Goal: Task Accomplishment & Management: Manage account settings

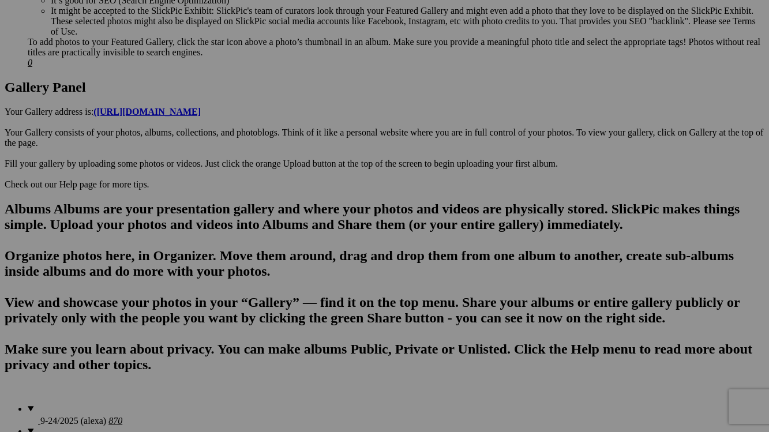
scroll to position [692, 0]
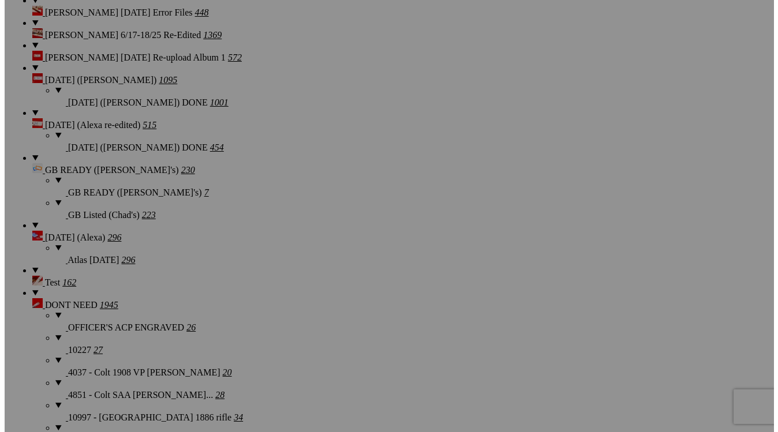
scroll to position [2077, 0]
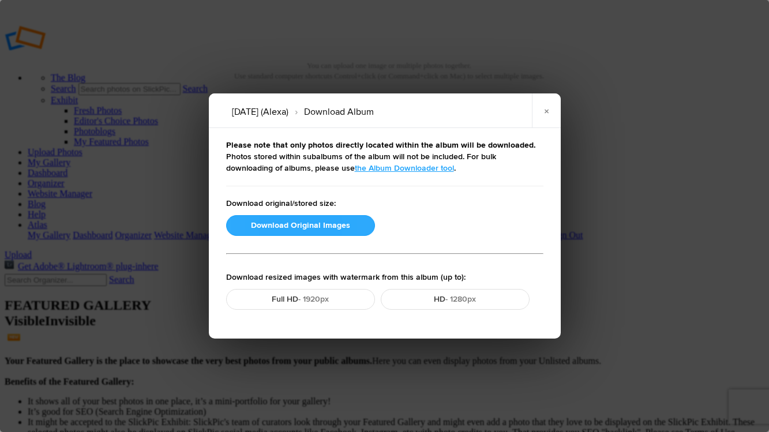
click at [277, 223] on button "Download Original Images" at bounding box center [300, 225] width 149 height 21
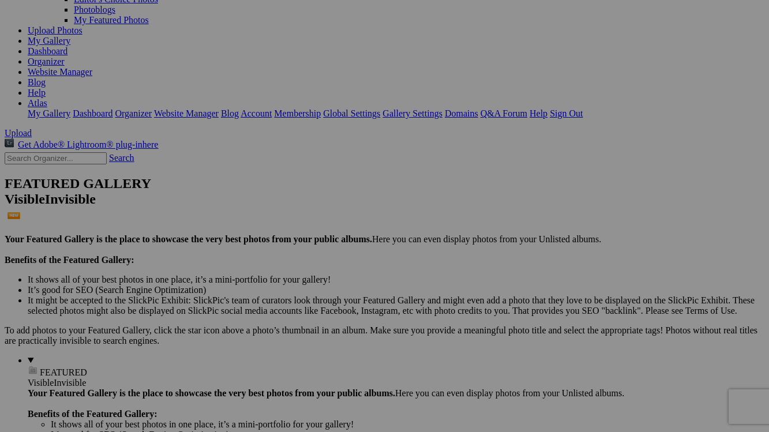
scroll to position [104, 0]
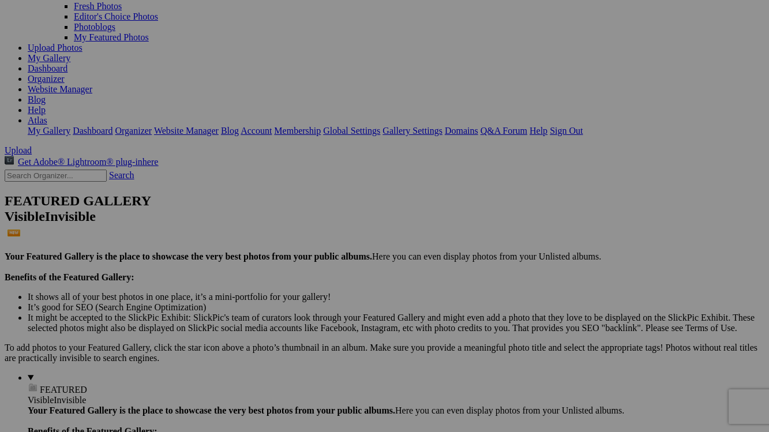
drag, startPoint x: 36, startPoint y: 176, endPoint x: 46, endPoint y: 161, distance: 17.9
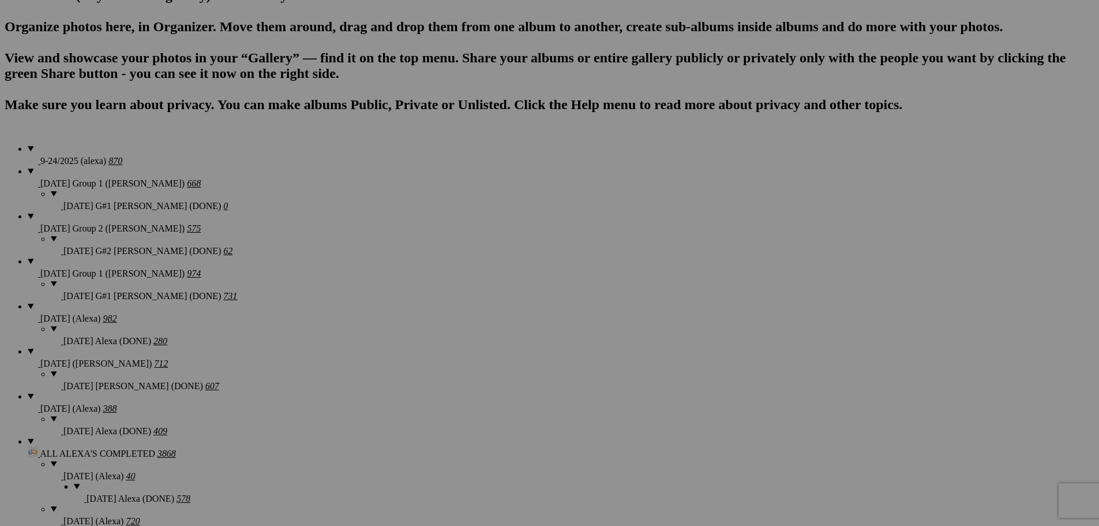
scroll to position [750, 0]
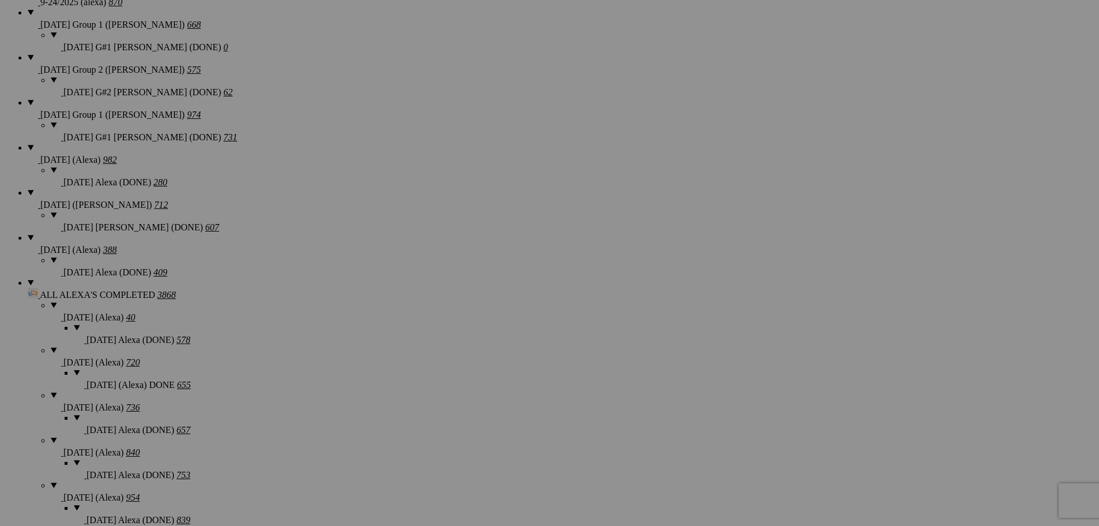
scroll to position [923, 0]
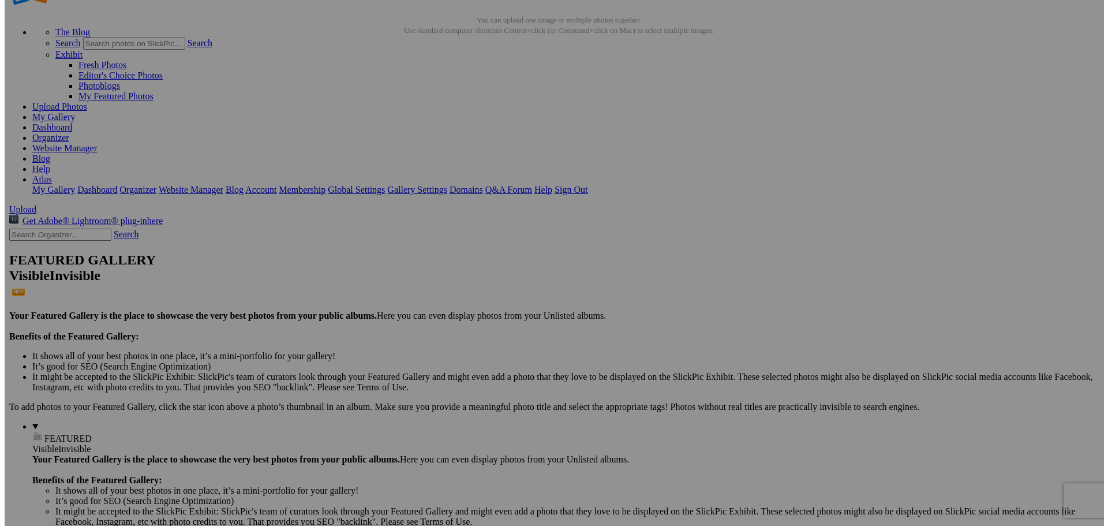
scroll to position [0, 0]
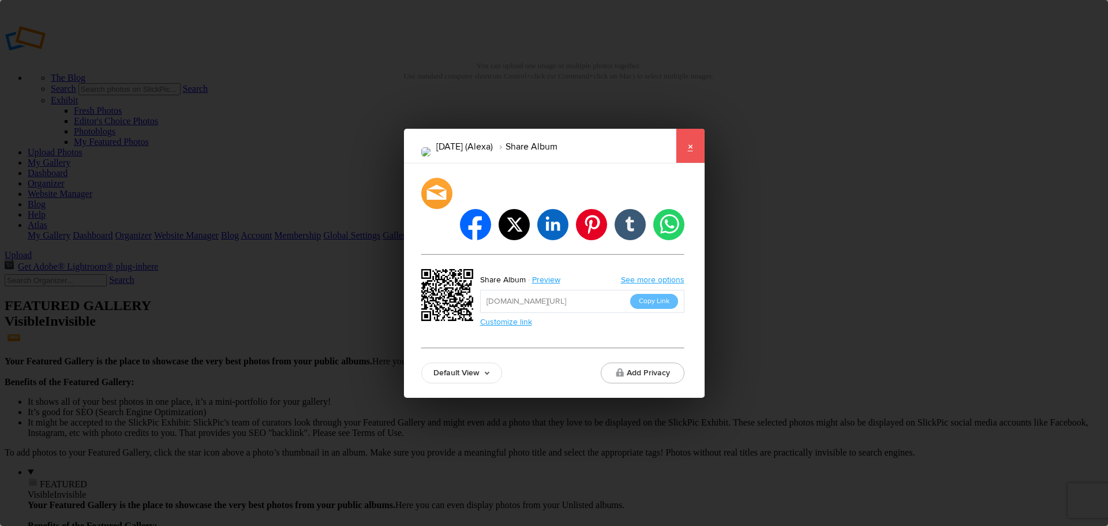
click at [685, 163] on link "×" at bounding box center [690, 146] width 29 height 35
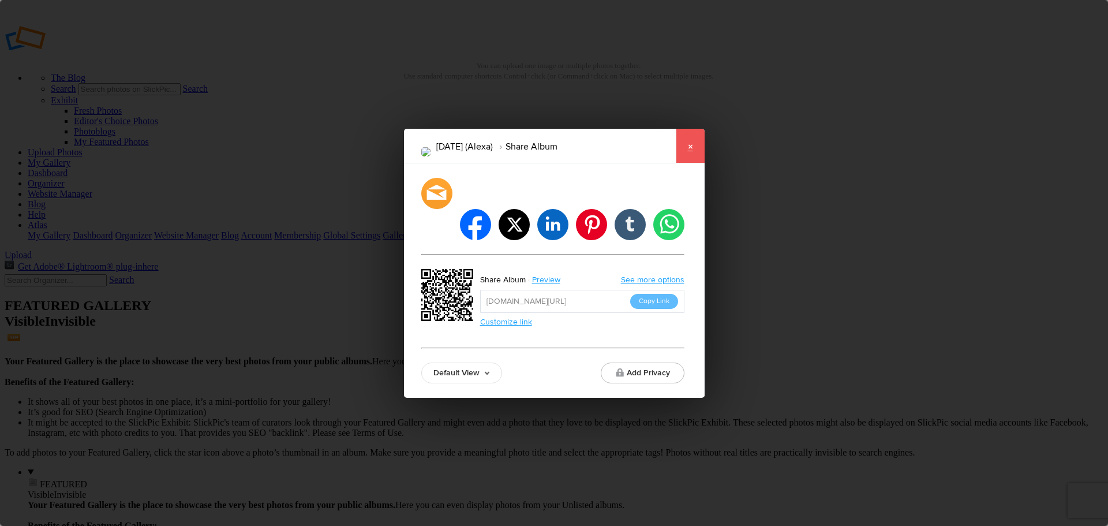
click at [690, 156] on link "×" at bounding box center [690, 146] width 29 height 35
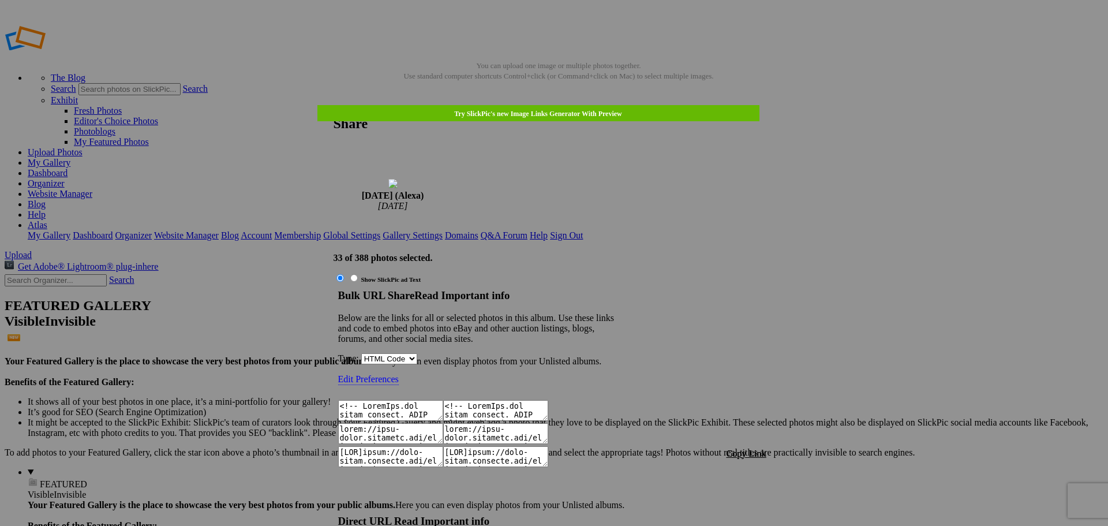
click at [760, 432] on span "Copy Link" at bounding box center [747, 453] width 40 height 10
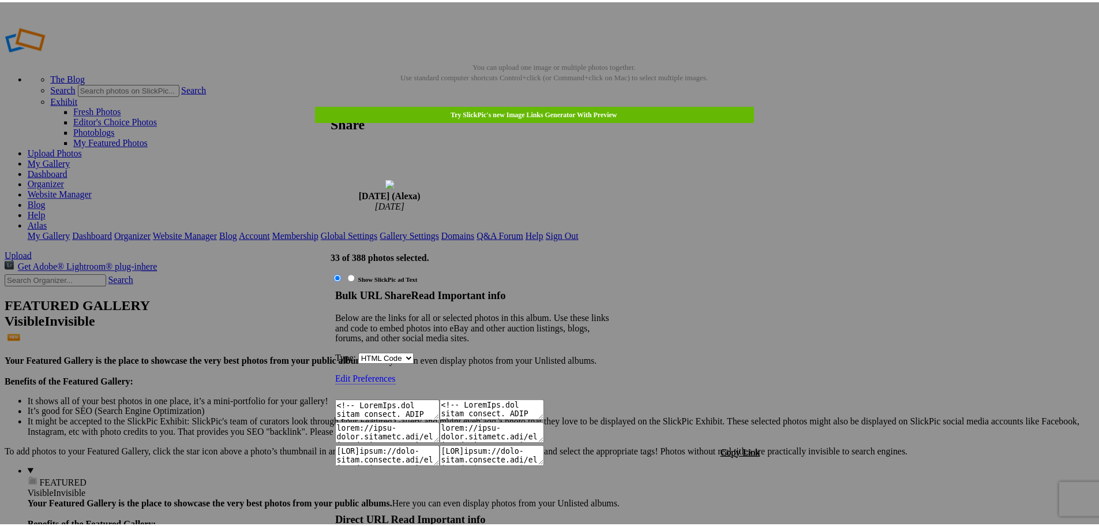
scroll to position [1514, 0]
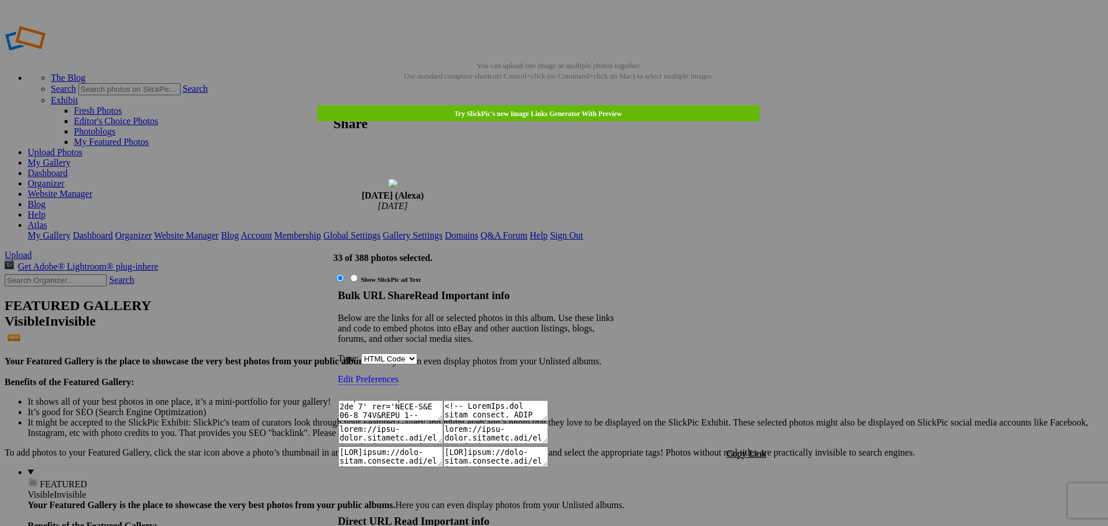
click at [762, 432] on font "Copy Link" at bounding box center [747, 453] width 40 height 10
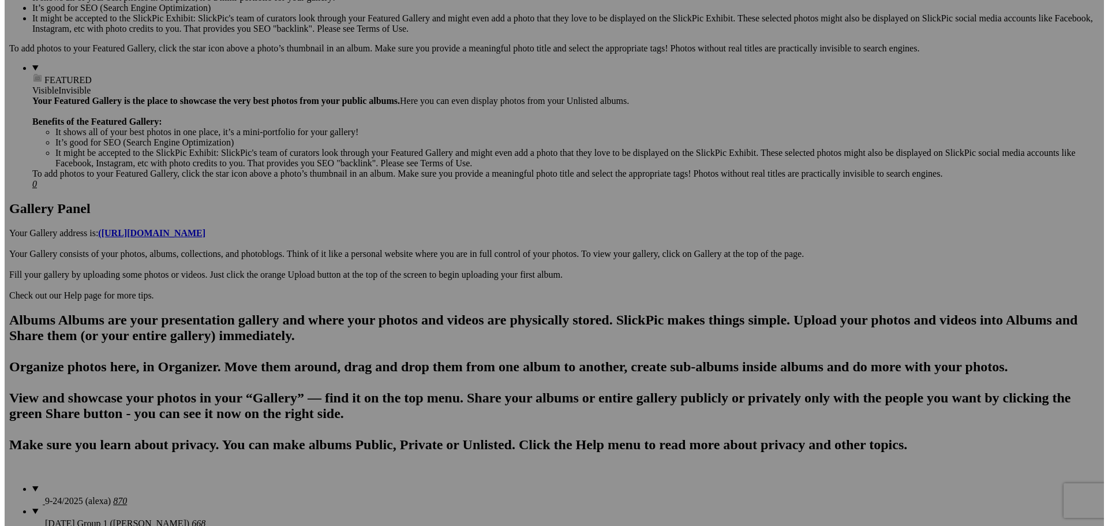
scroll to position [750, 0]
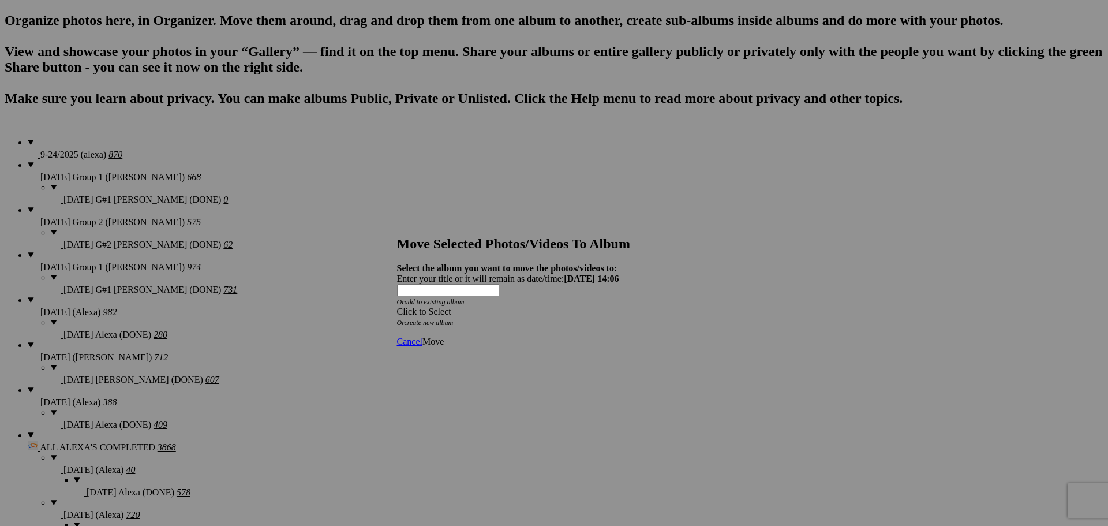
click at [519, 306] on div "Click to Select" at bounding box center [550, 311] width 306 height 10
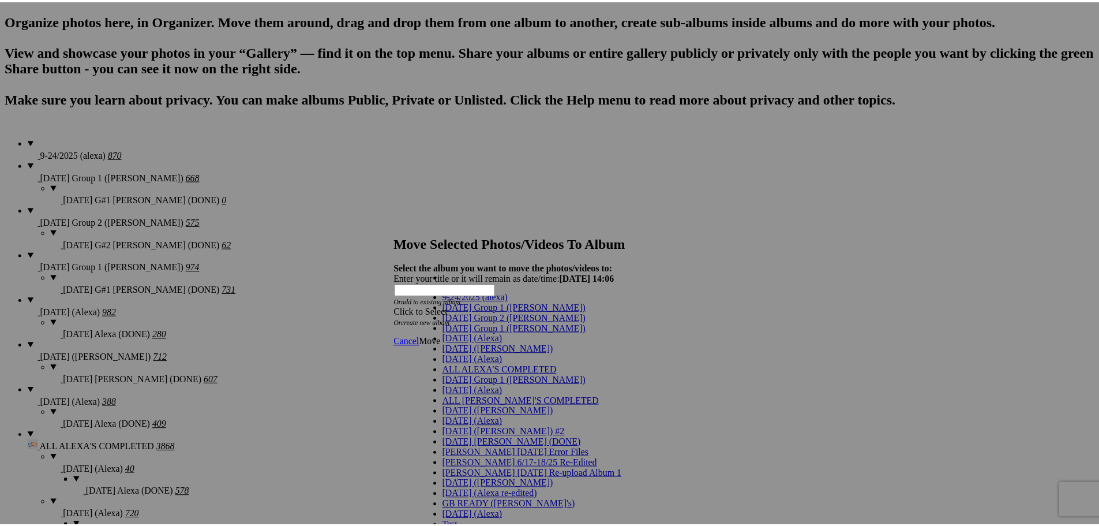
scroll to position [58, 0]
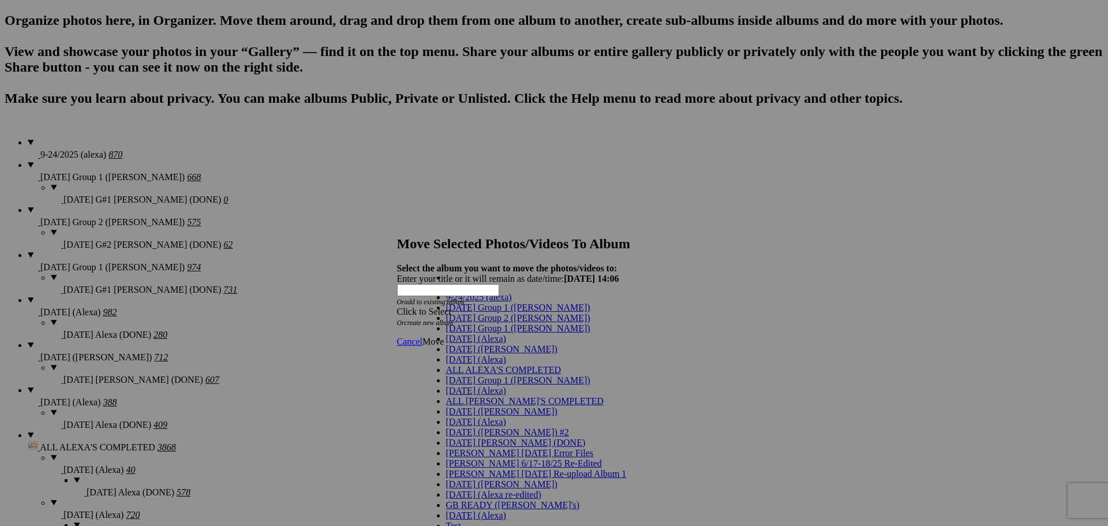
click at [506, 354] on span at bounding box center [506, 359] width 0 height 10
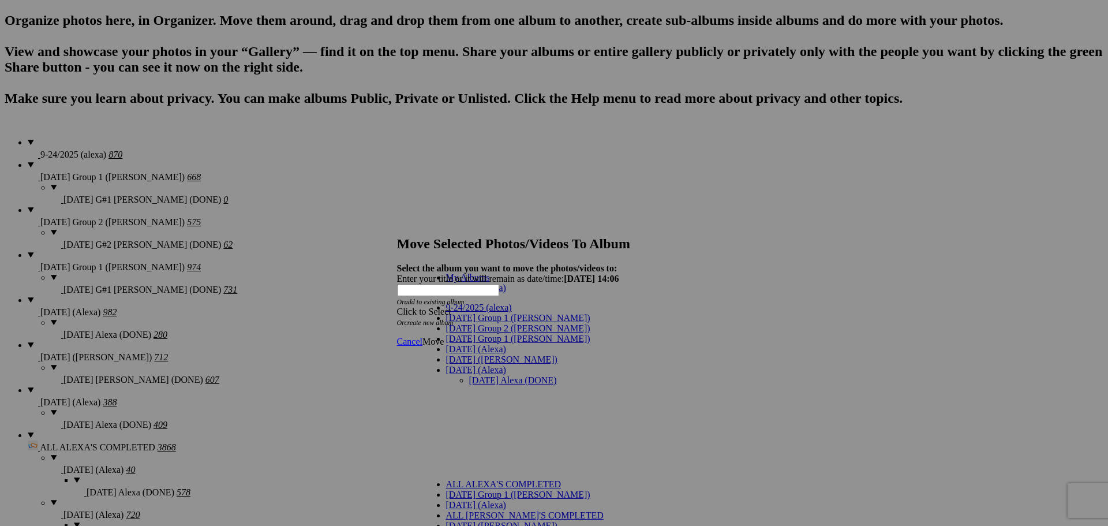
click at [495, 375] on link "[DATE] Alexa (DONE)" at bounding box center [513, 380] width 88 height 10
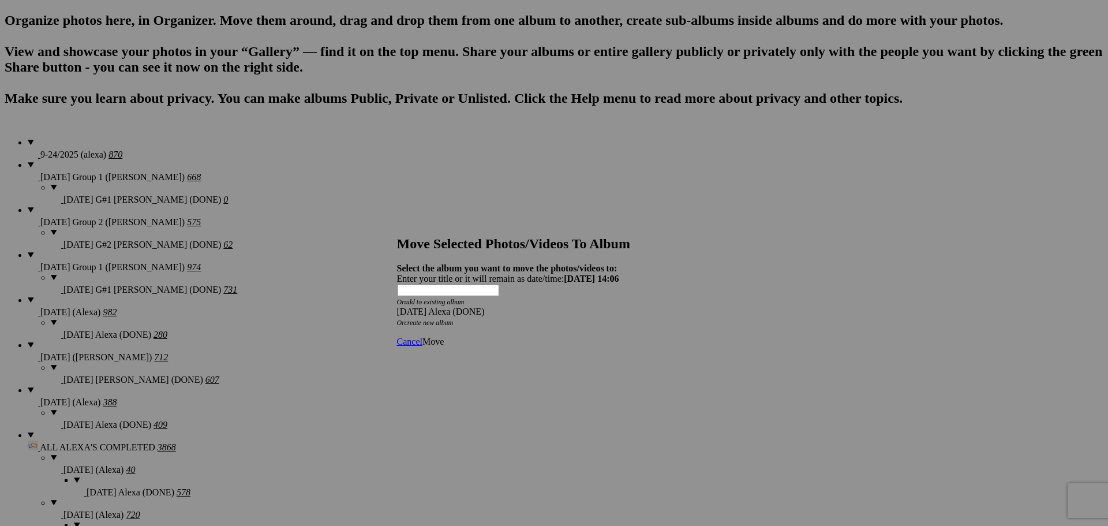
click at [444, 336] on span "Move" at bounding box center [432, 341] width 21 height 10
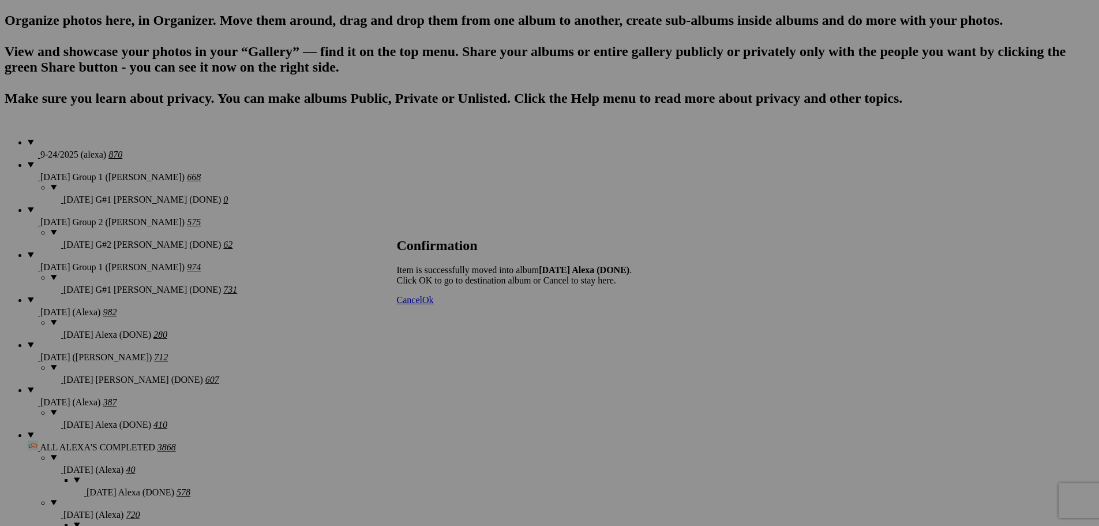
click at [422, 305] on span "Cancel" at bounding box center [409, 300] width 25 height 10
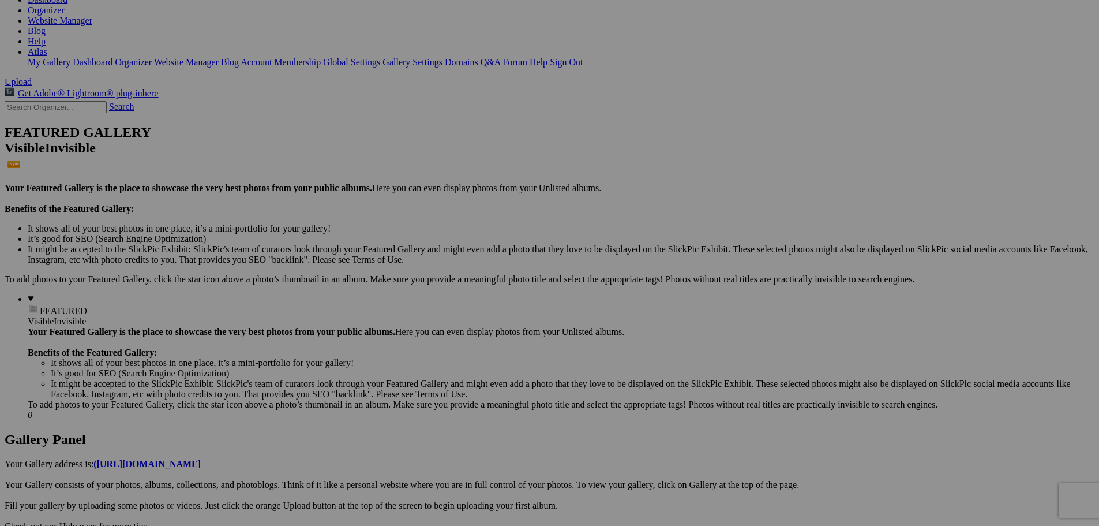
scroll to position [0, 0]
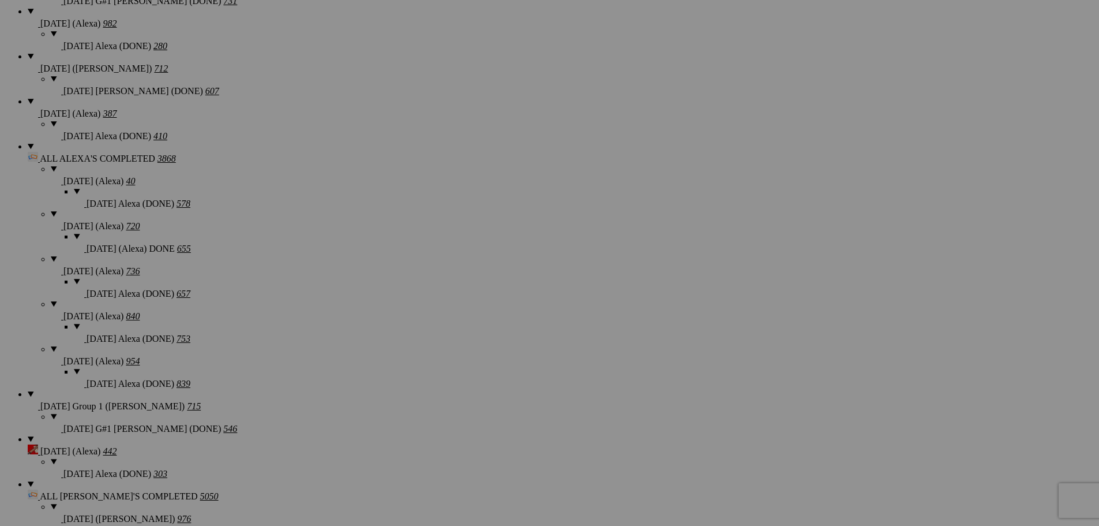
scroll to position [1096, 0]
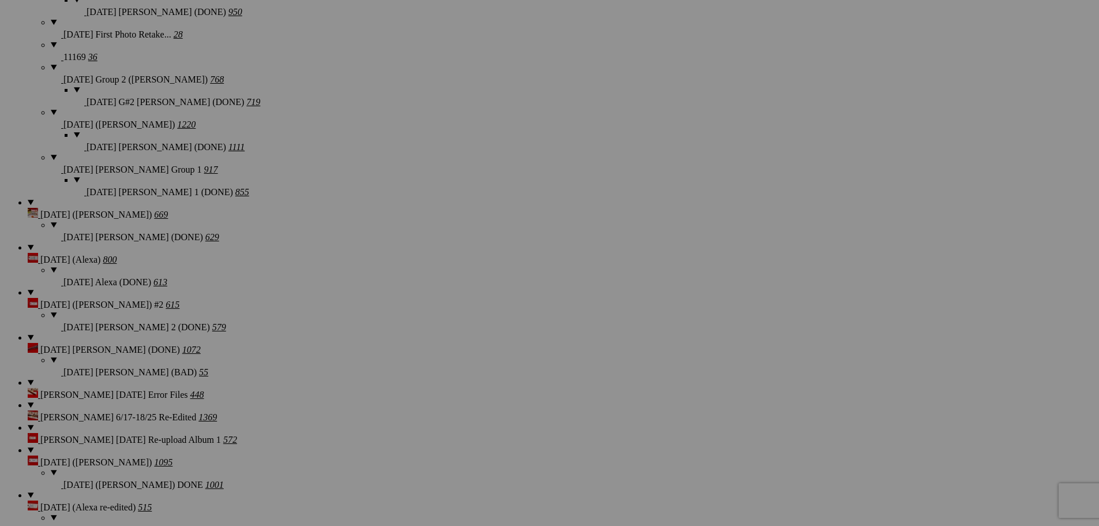
scroll to position [1616, 0]
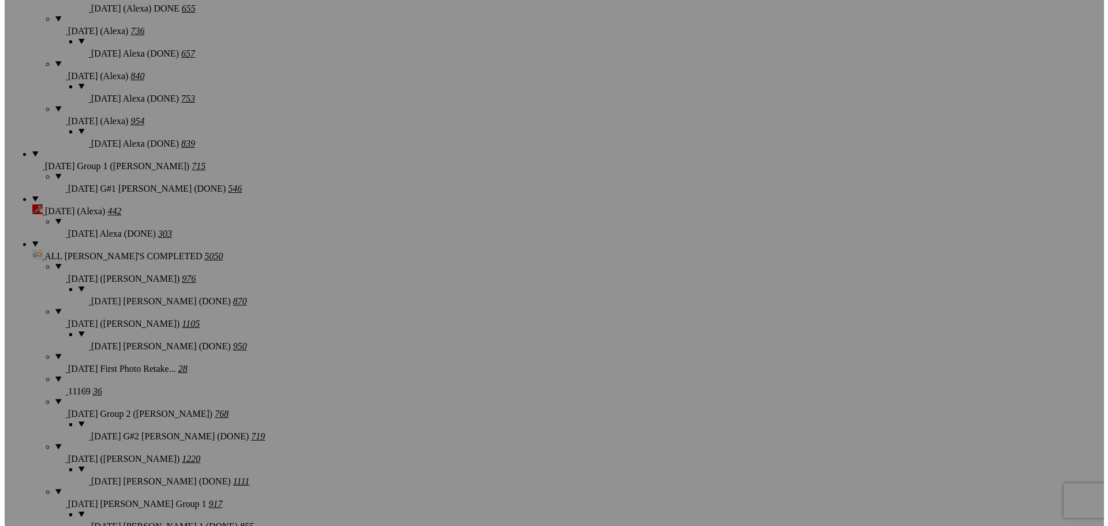
scroll to position [1270, 0]
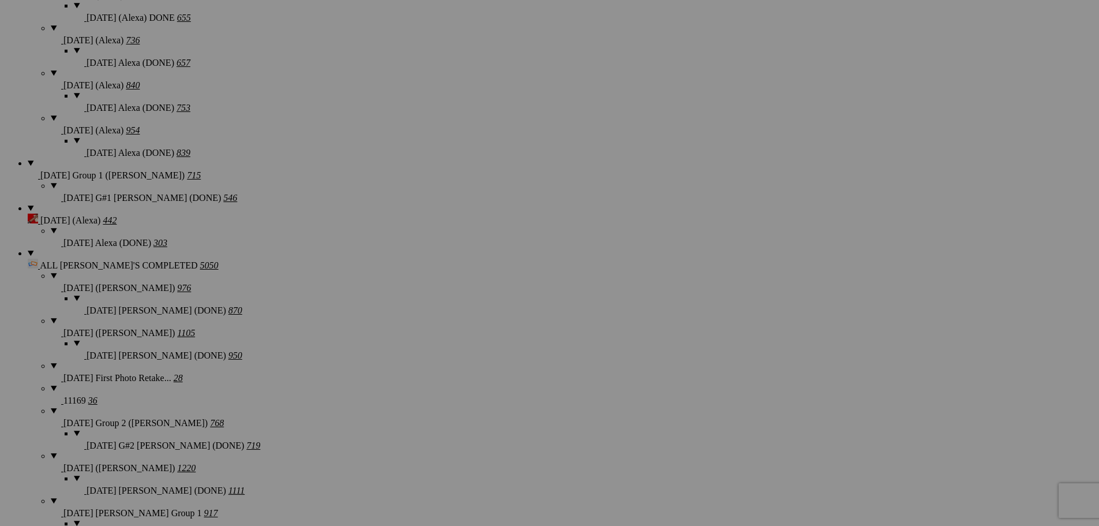
type textarea "<!-- SlickPic.com image hosting. HTML Bulk Share code Starts Here --> <div styl…"
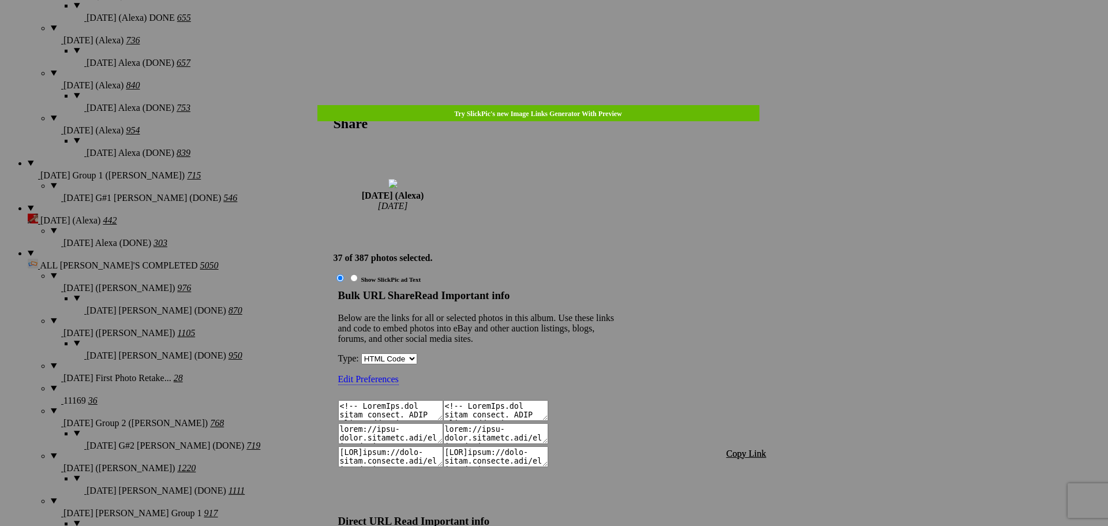
click at [755, 432] on span "Copy Link" at bounding box center [747, 453] width 40 height 10
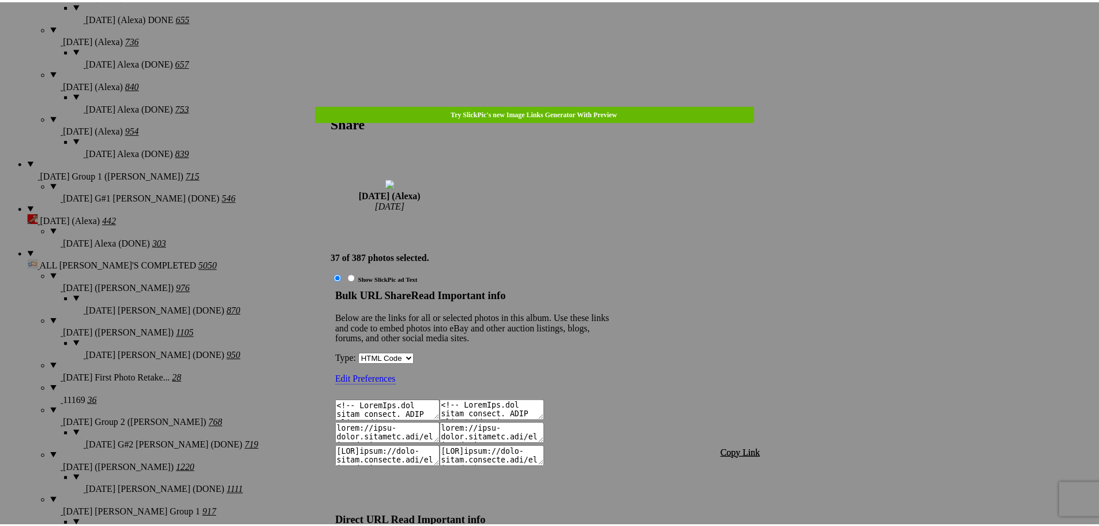
scroll to position [1366, 0]
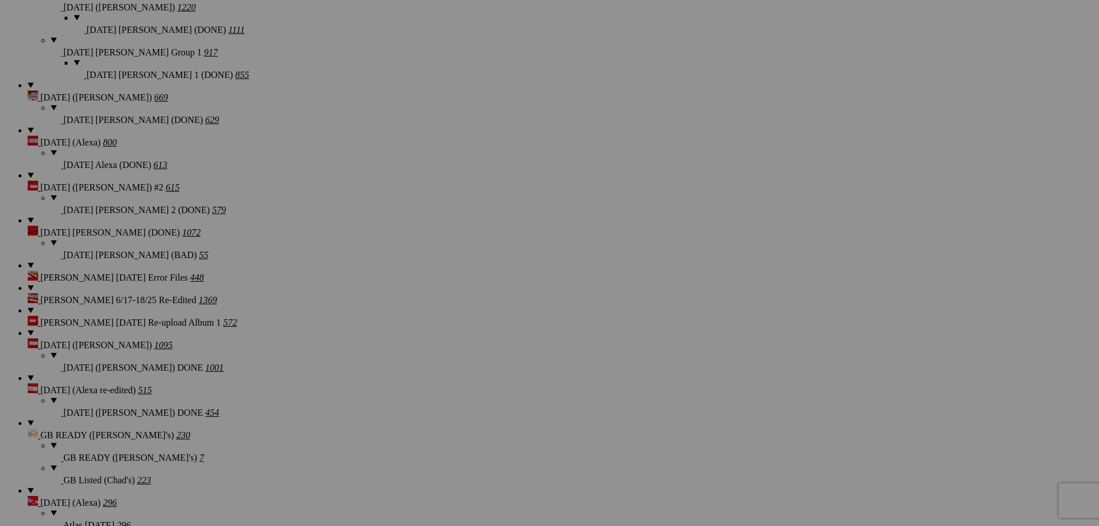
scroll to position [1731, 0]
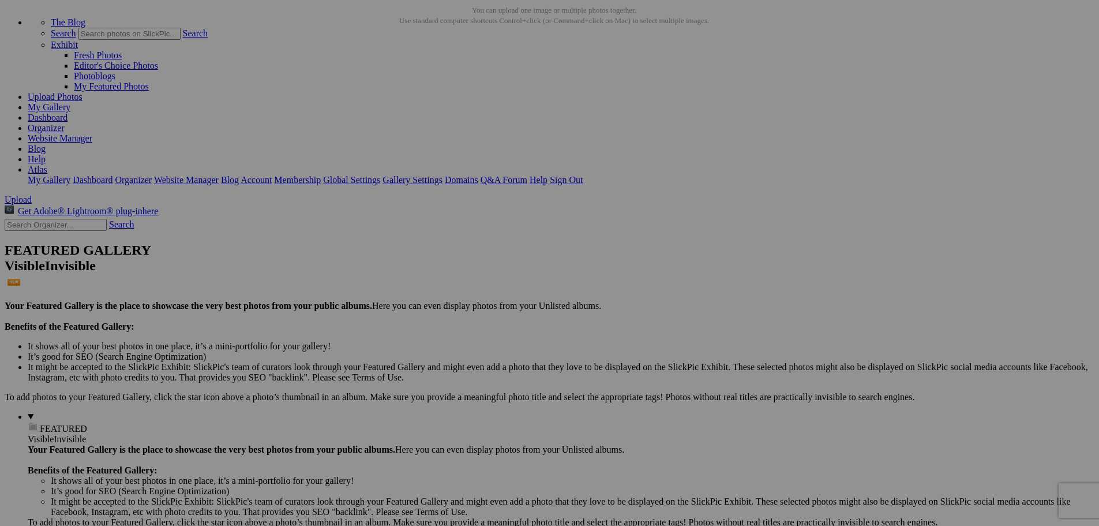
scroll to position [0, 0]
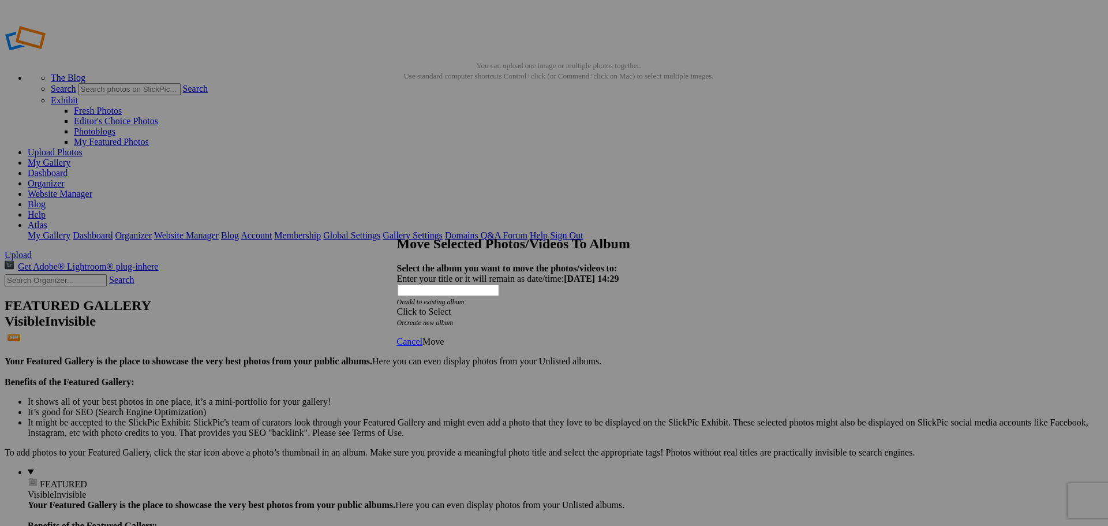
click at [521, 306] on div "Click to Select" at bounding box center [550, 311] width 306 height 10
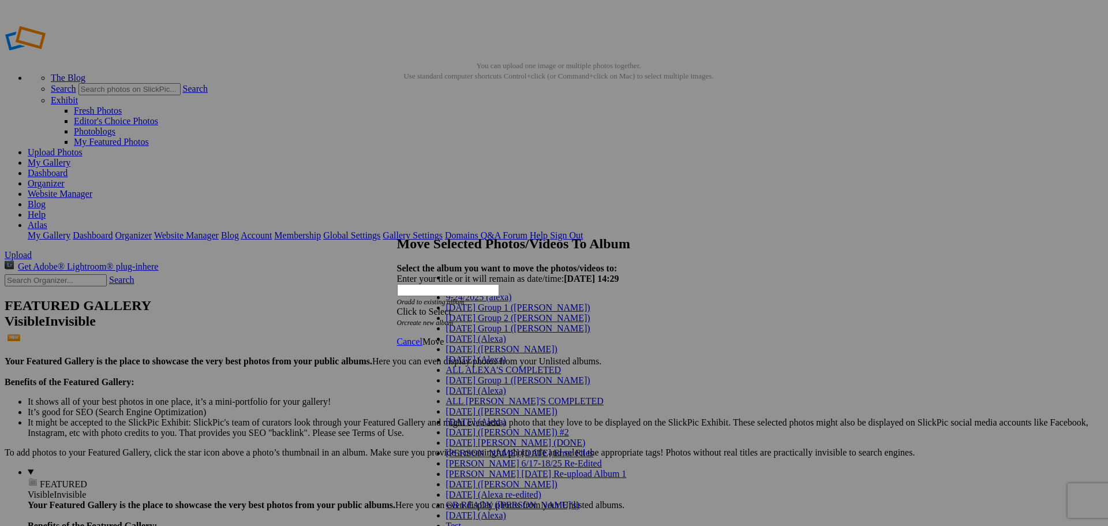
click at [494, 364] on link "[DATE] (Alexa)" at bounding box center [476, 359] width 60 height 10
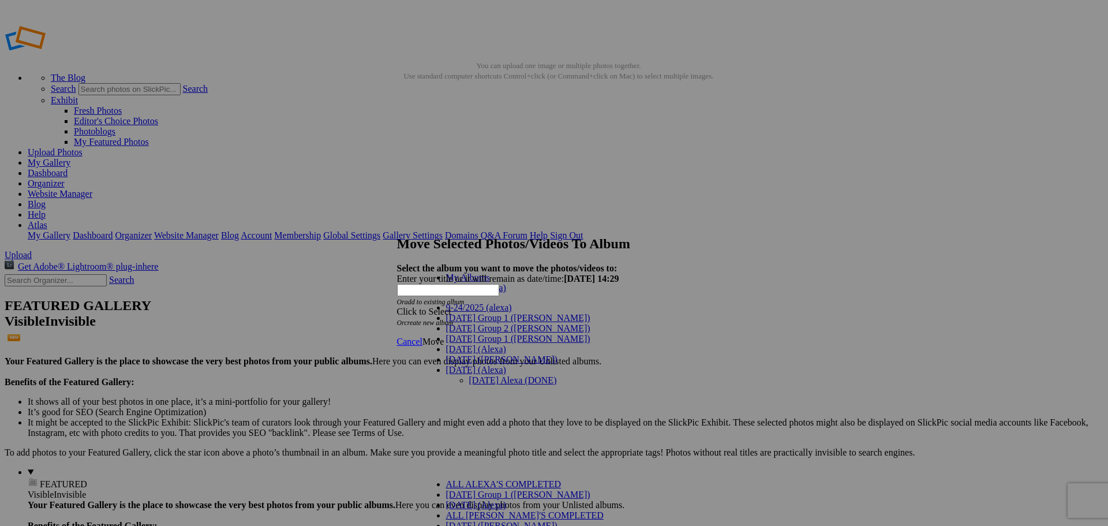
click at [469, 375] on link "[DATE] Alexa (DONE)" at bounding box center [513, 380] width 88 height 10
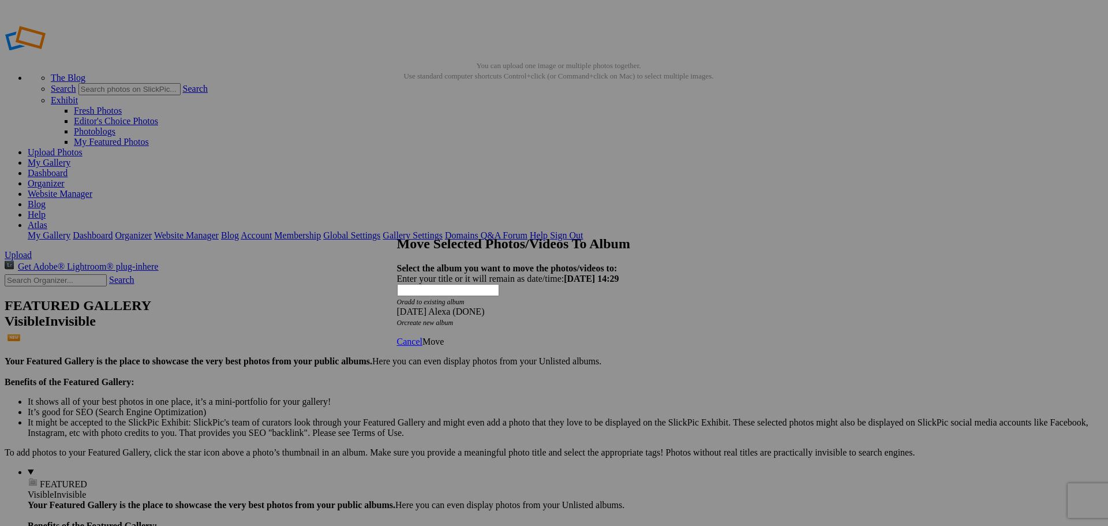
click at [444, 336] on span "Move" at bounding box center [432, 341] width 21 height 10
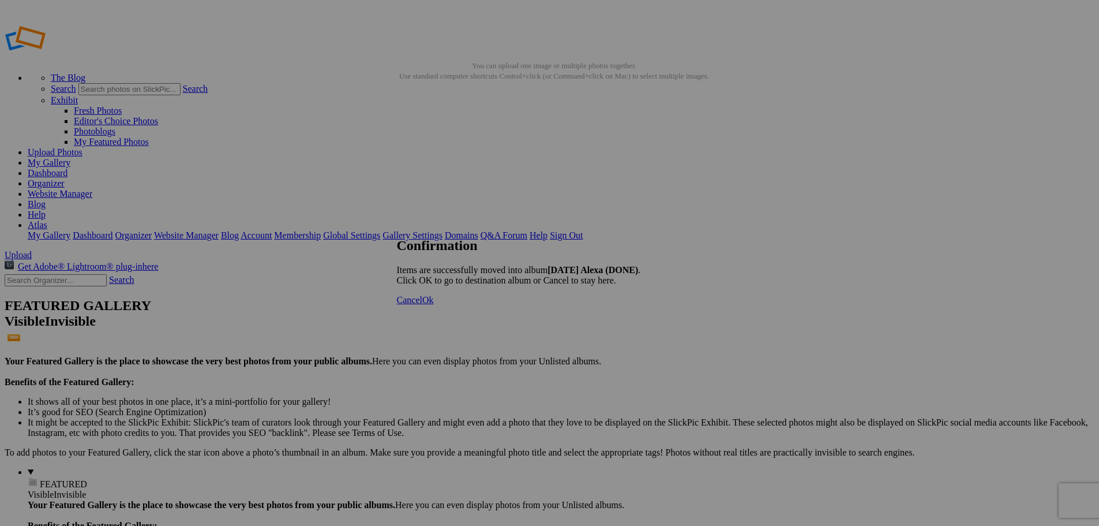
click at [422, 305] on span "Cancel" at bounding box center [409, 300] width 25 height 10
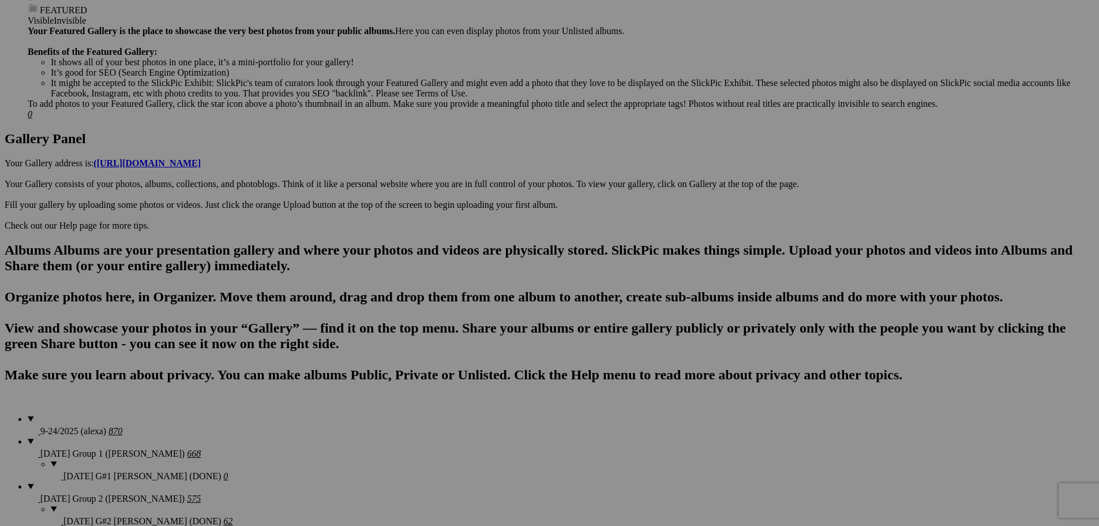
scroll to position [635, 0]
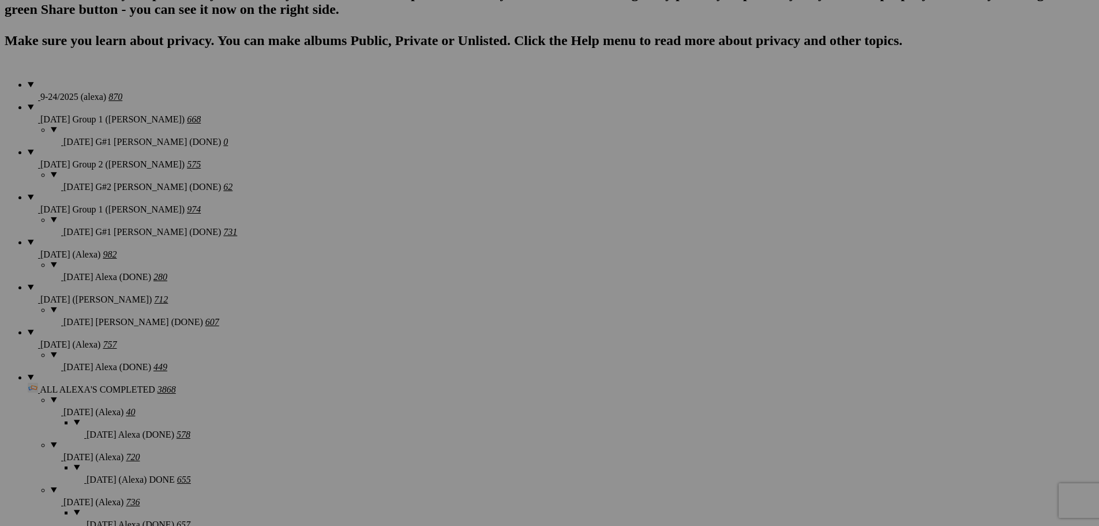
scroll to position [923, 0]
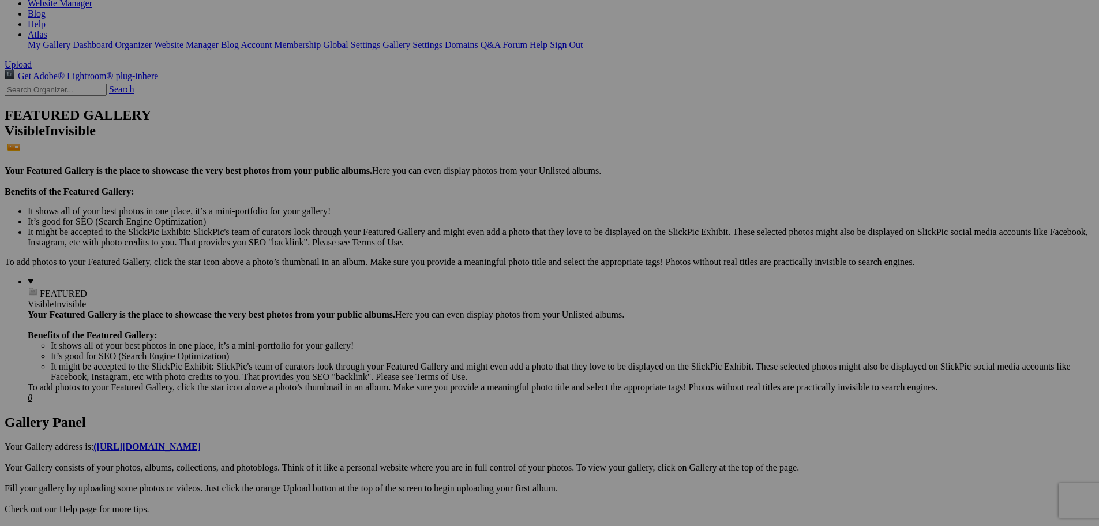
scroll to position [173, 0]
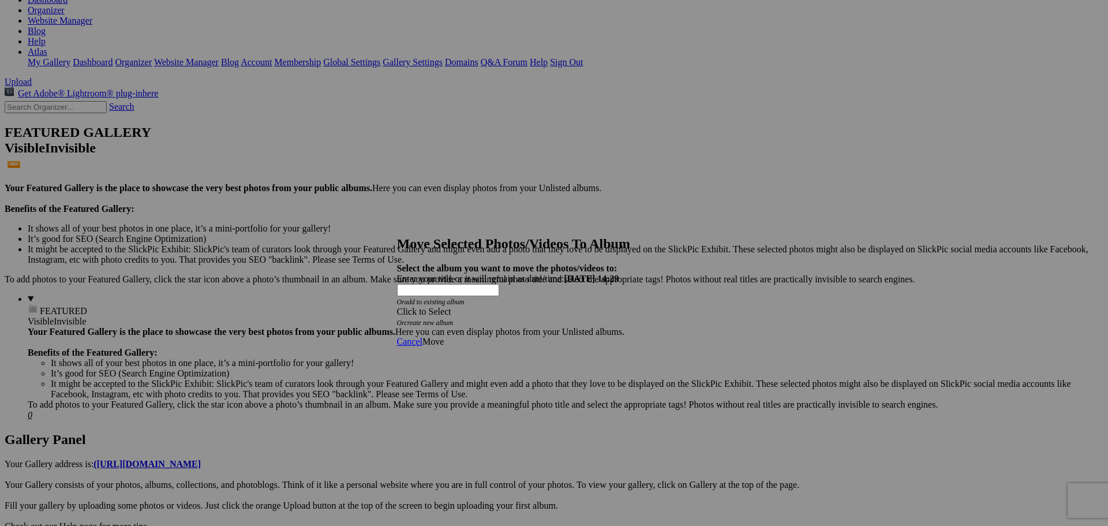
click at [508, 306] on div "Click to Select" at bounding box center [550, 311] width 306 height 10
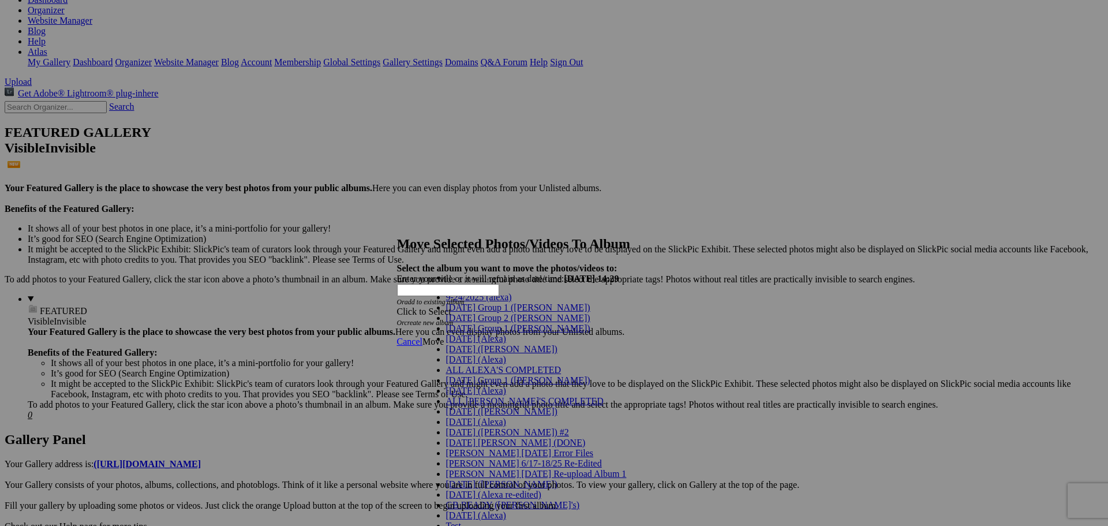
click at [472, 364] on span "[DATE] (Alexa)" at bounding box center [476, 359] width 60 height 10
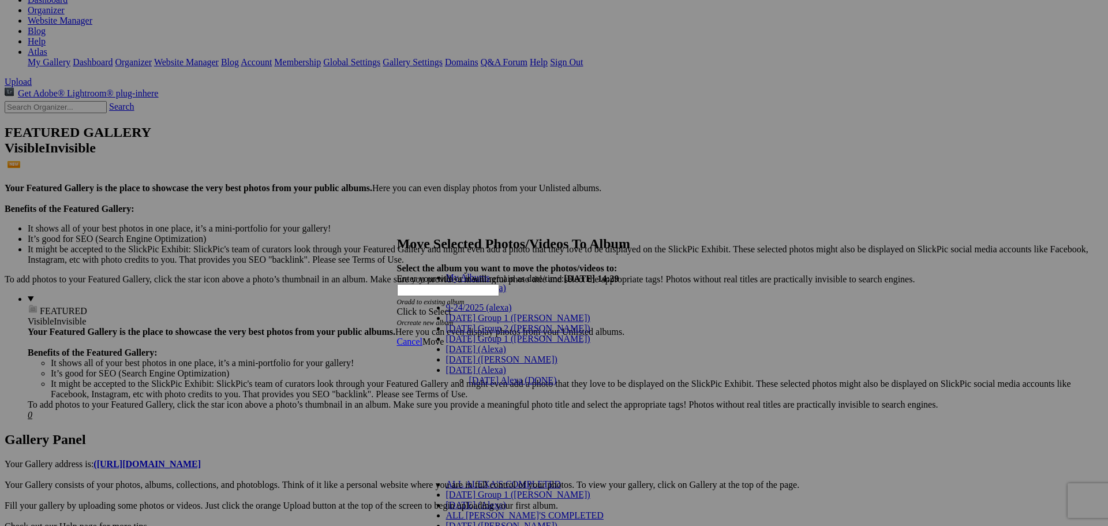
click at [469, 375] on link "[DATE] Alexa (DONE)" at bounding box center [513, 380] width 88 height 10
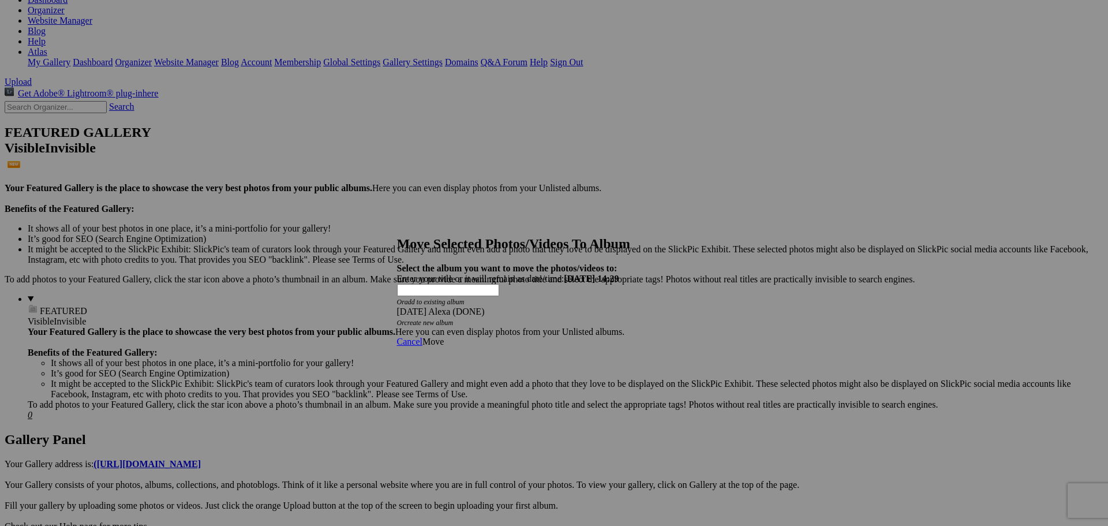
click at [444, 336] on span "Move" at bounding box center [432, 341] width 21 height 10
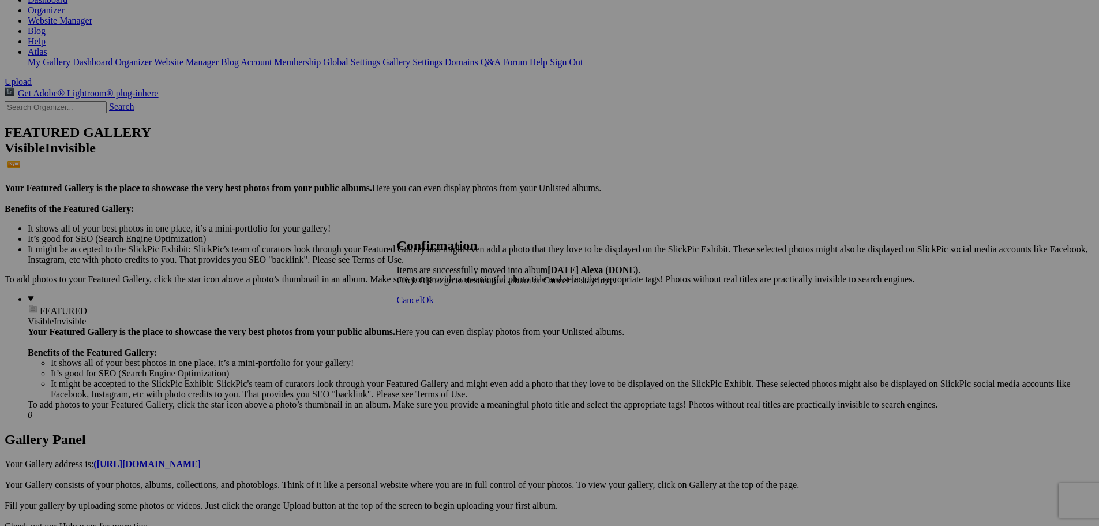
click at [422, 305] on span "Cancel" at bounding box center [409, 300] width 25 height 10
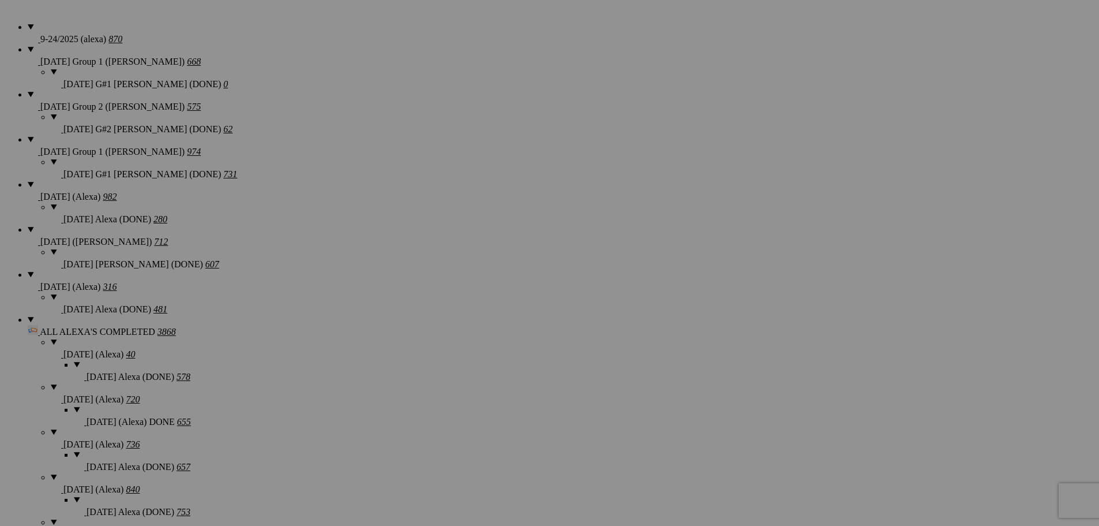
scroll to position [808, 0]
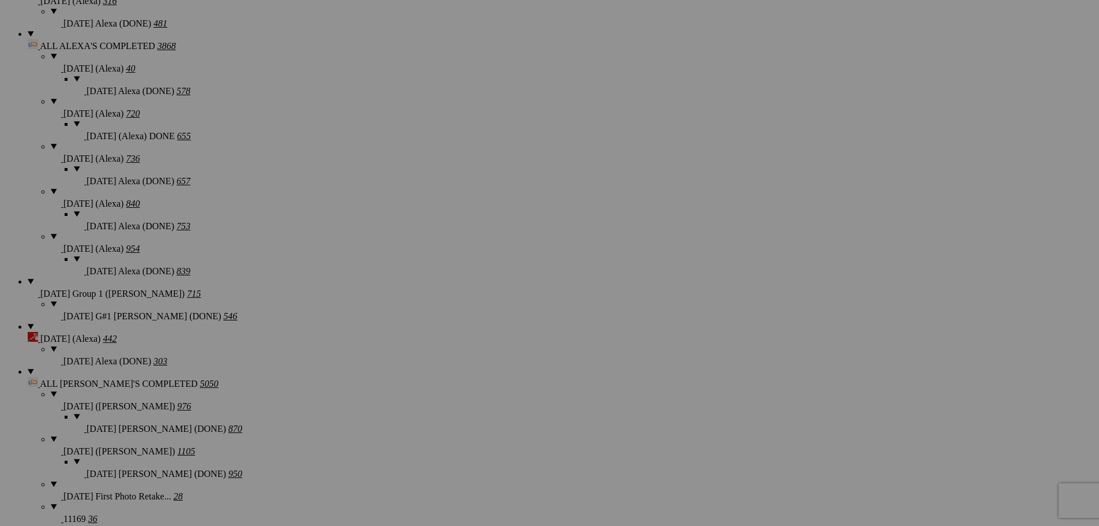
scroll to position [1154, 0]
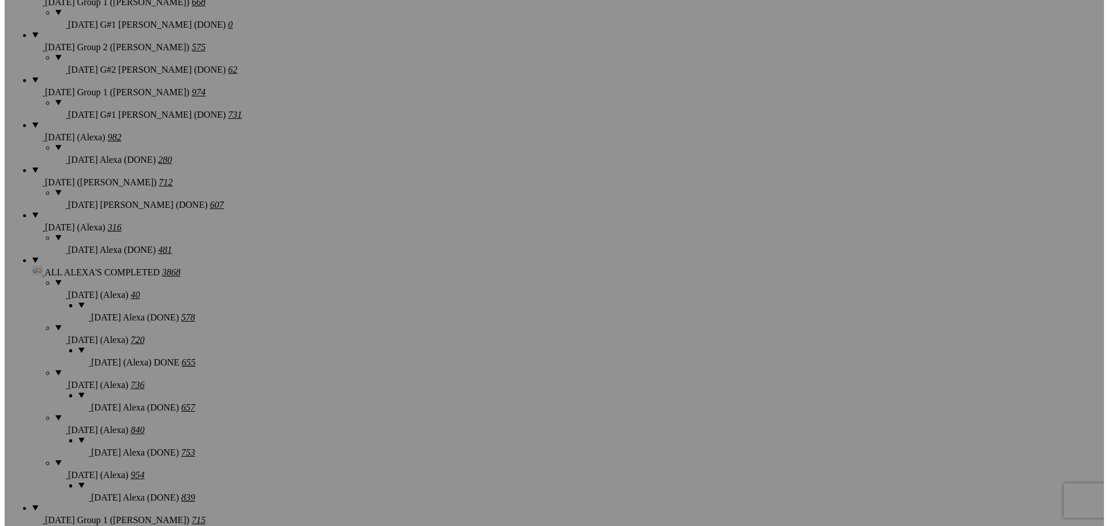
scroll to position [923, 0]
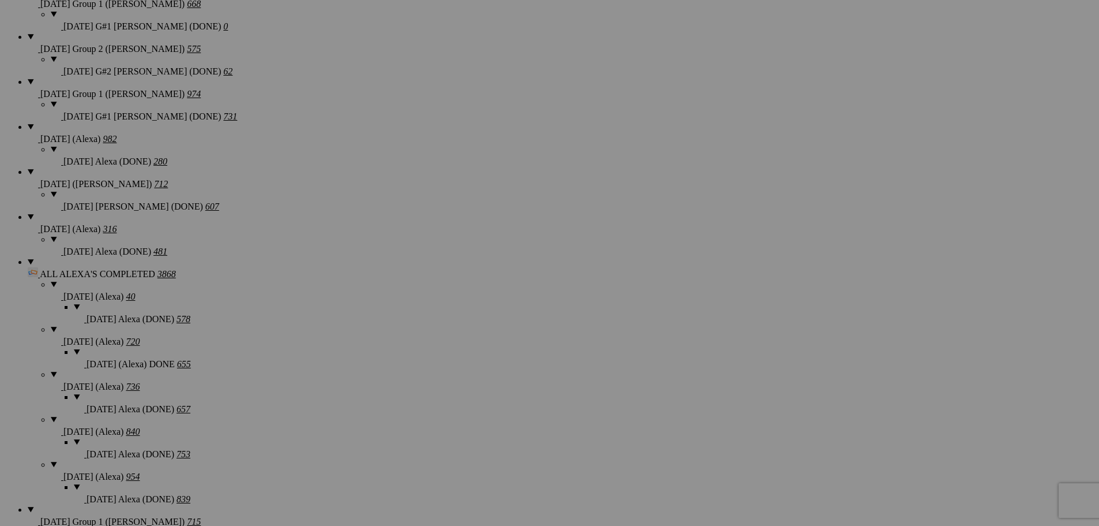
type textarea "<!-- SlickPic.com image hosting. HTML Bulk Share code Starts Here --> <div styl…"
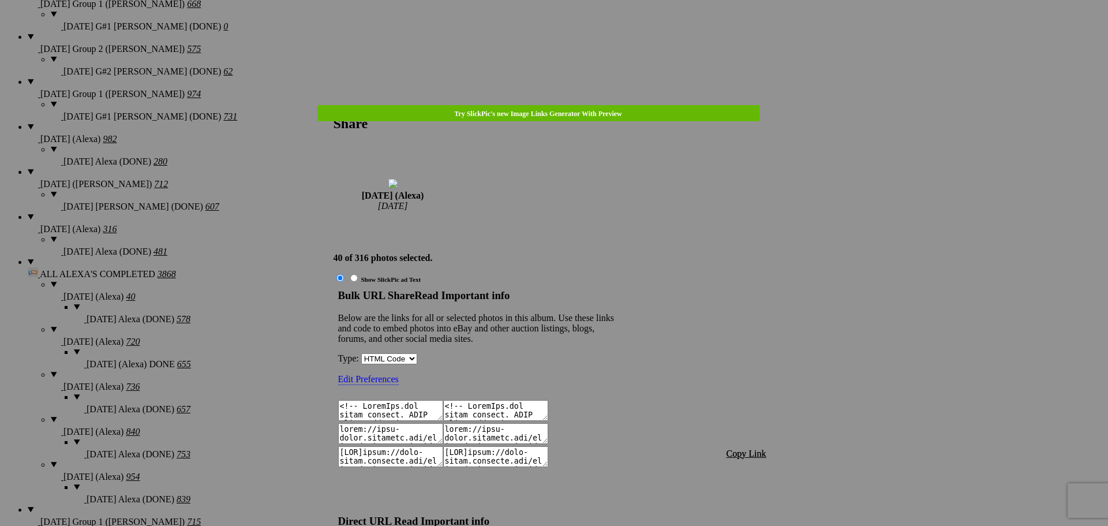
click at [749, 432] on span "Copy Link" at bounding box center [747, 453] width 40 height 10
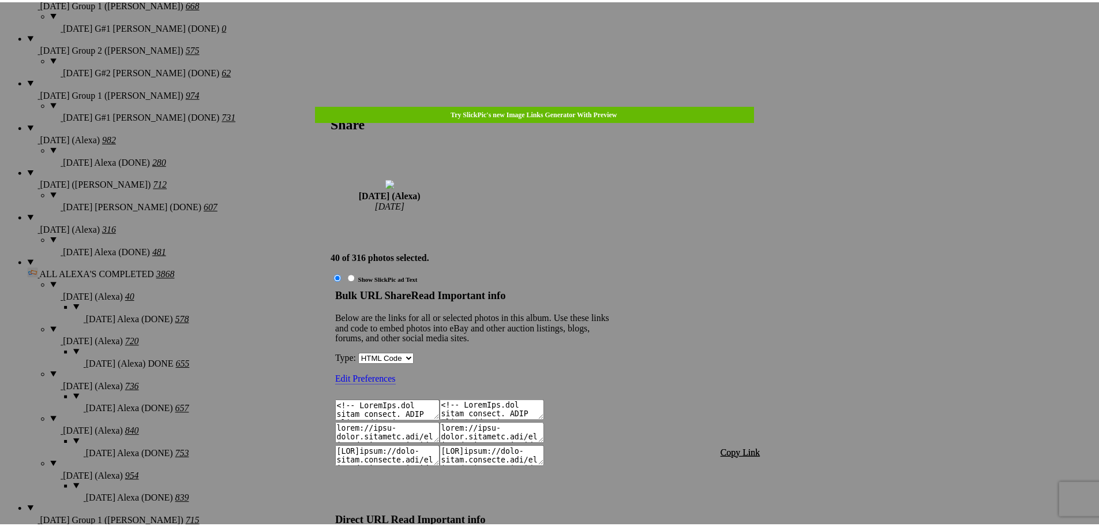
scroll to position [1477, 0]
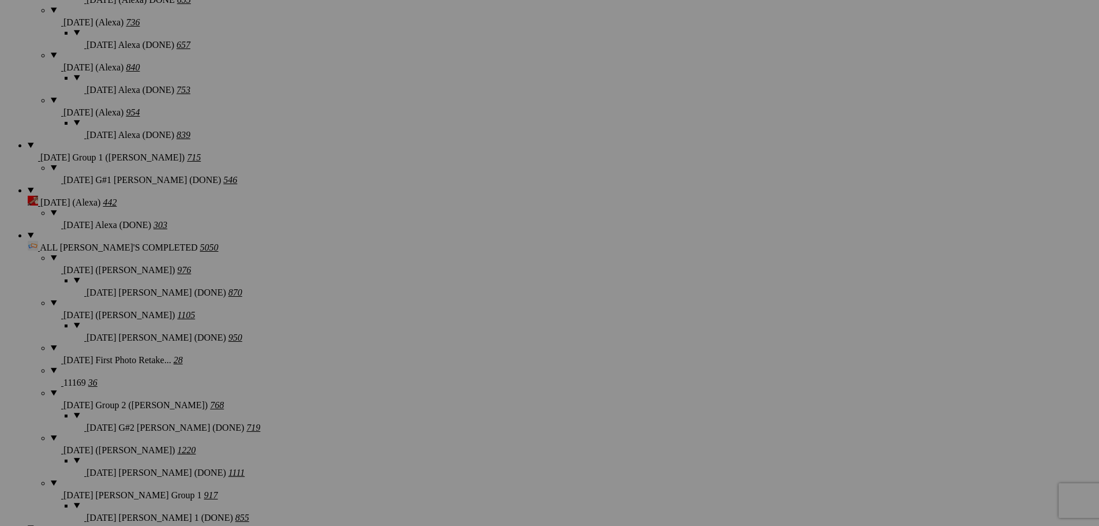
scroll to position [1327, 0]
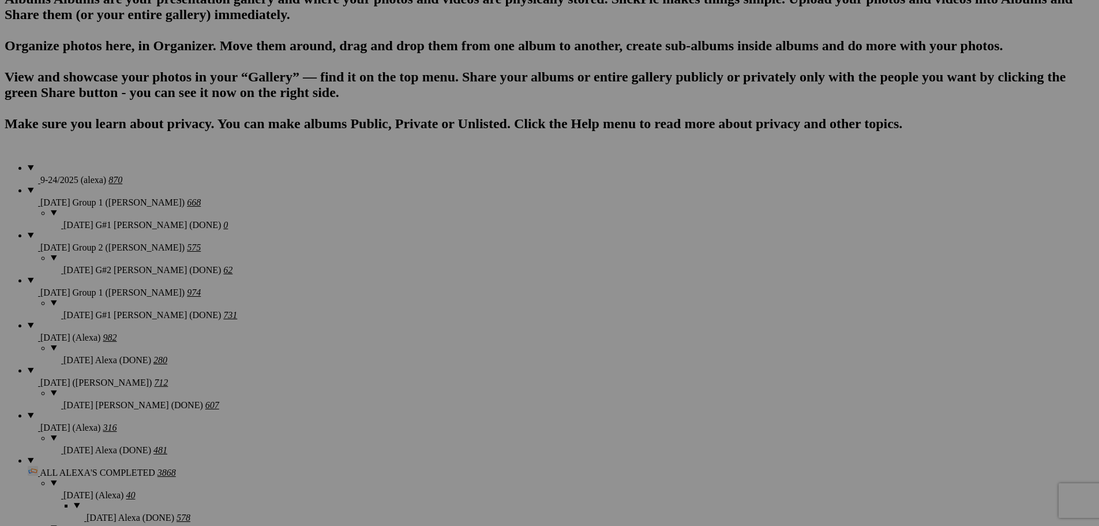
scroll to position [692, 0]
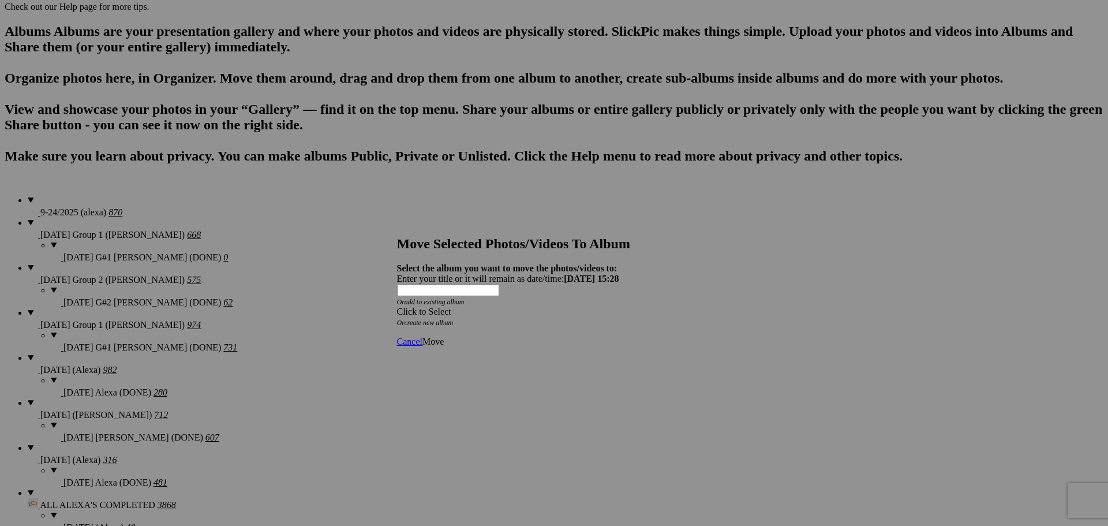
click at [566, 306] on div "Click to Select" at bounding box center [550, 311] width 306 height 10
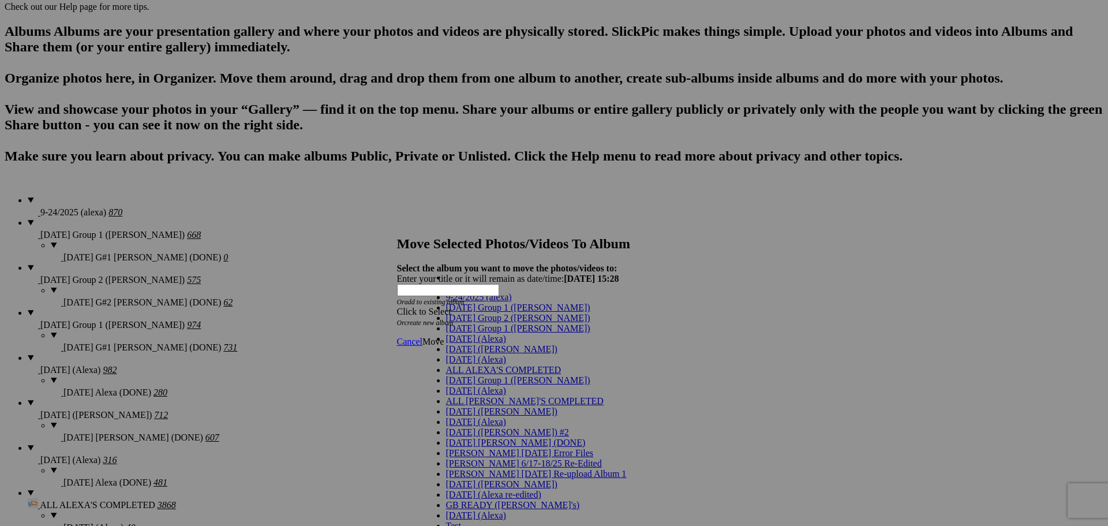
click at [472, 364] on span "[DATE] (Alexa)" at bounding box center [476, 359] width 60 height 10
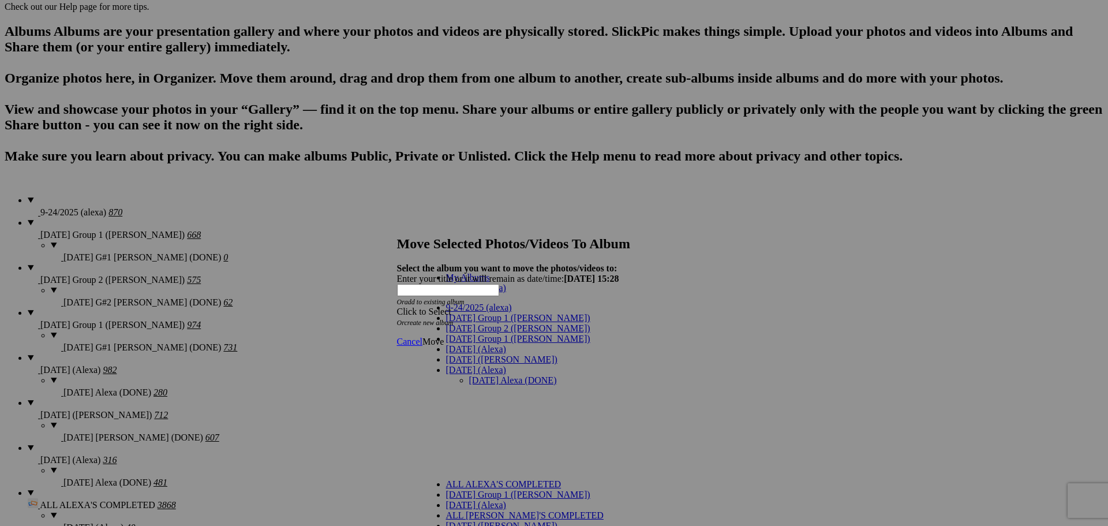
click at [469, 375] on link "[DATE] Alexa (DONE)" at bounding box center [513, 380] width 88 height 10
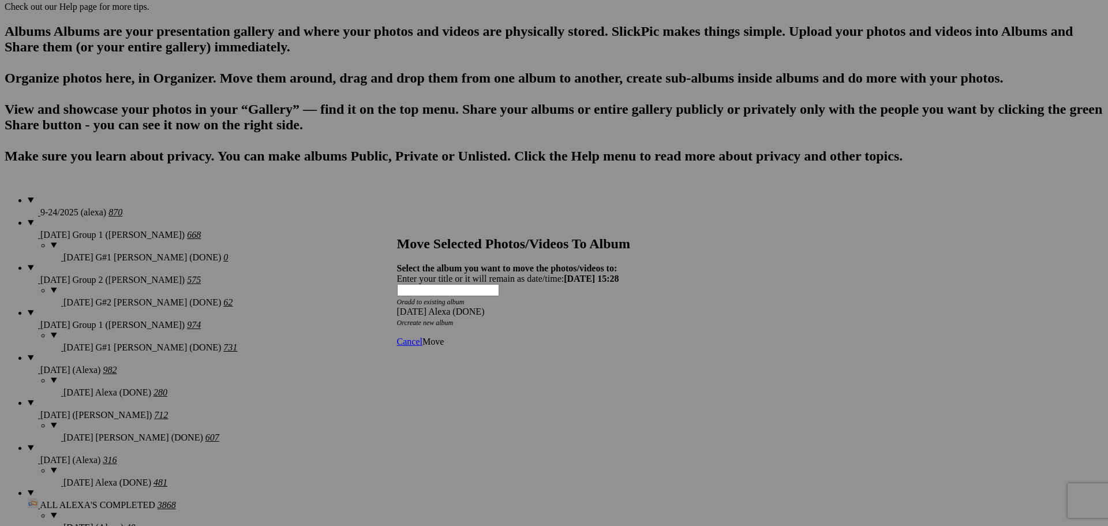
click at [444, 336] on span "Move" at bounding box center [432, 341] width 21 height 10
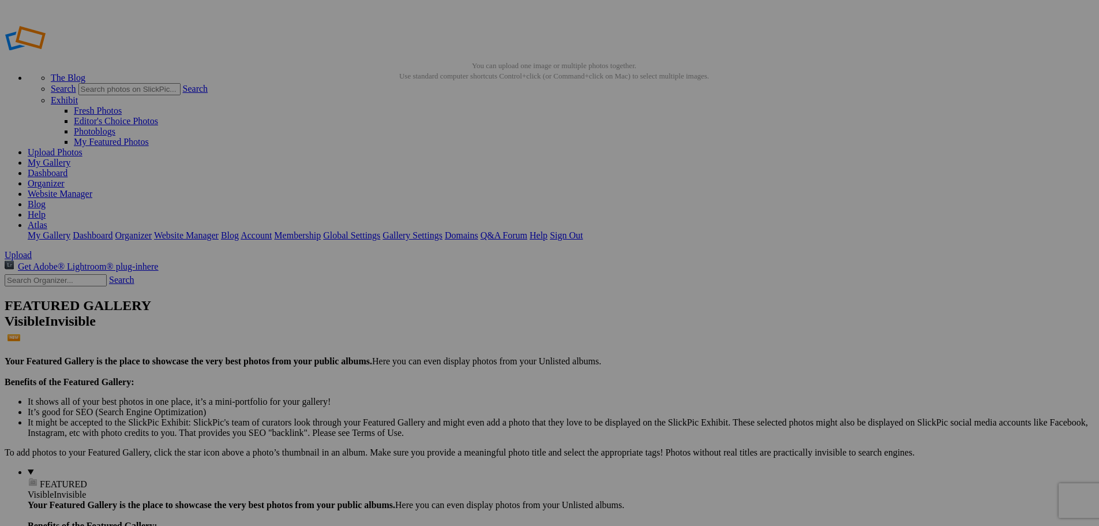
scroll to position [692, 0]
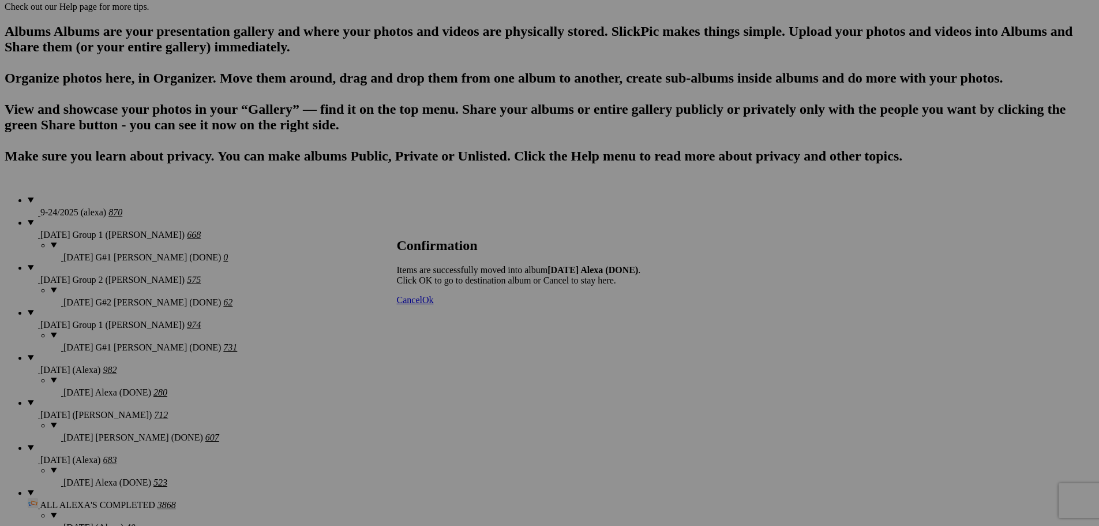
click at [422, 305] on span "Cancel" at bounding box center [409, 300] width 25 height 10
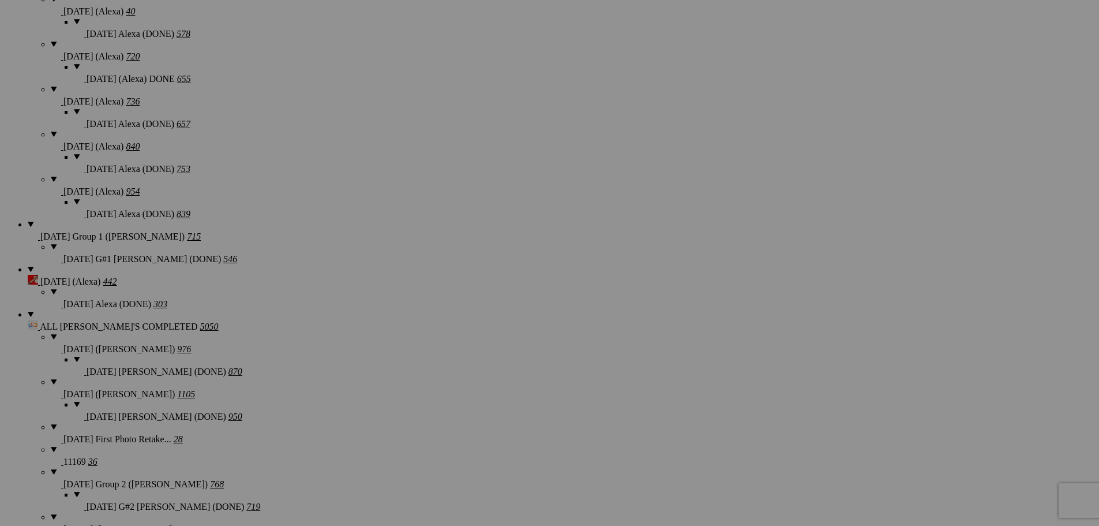
scroll to position [1212, 0]
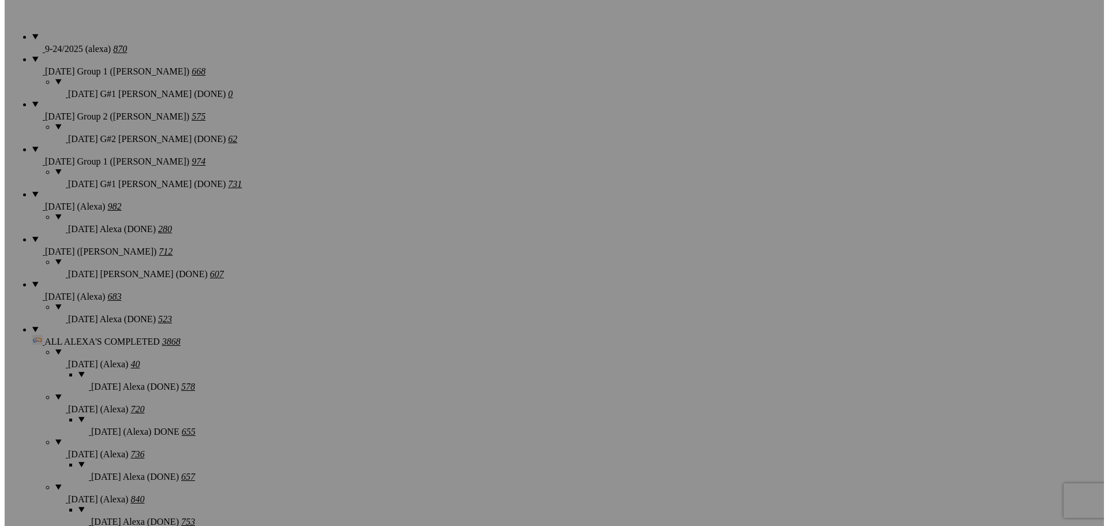
scroll to position [808, 0]
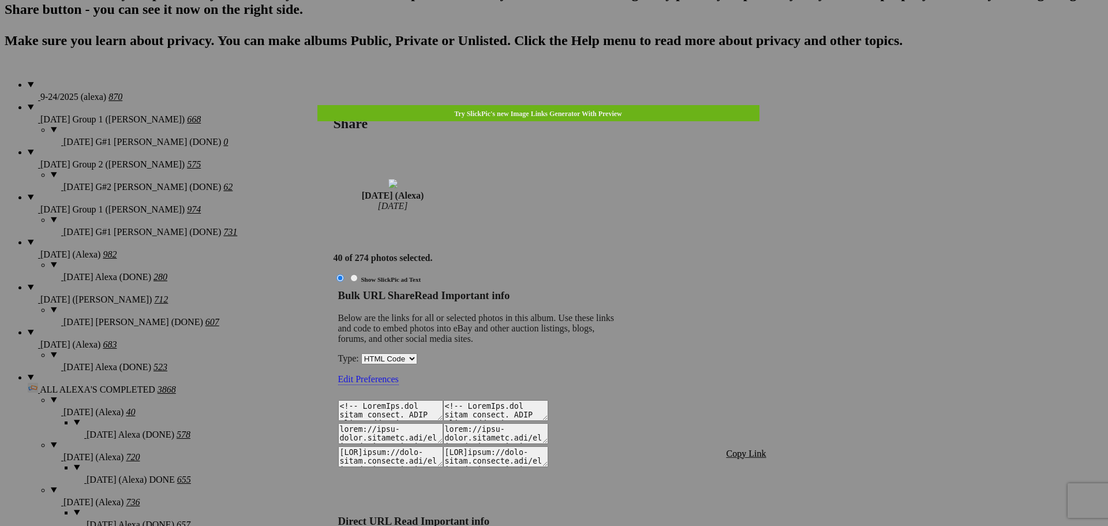
type textarea "<!-- [DOMAIN_NAME] image hosting. HTML Bulk Share code Starts Here --> <div sty…"
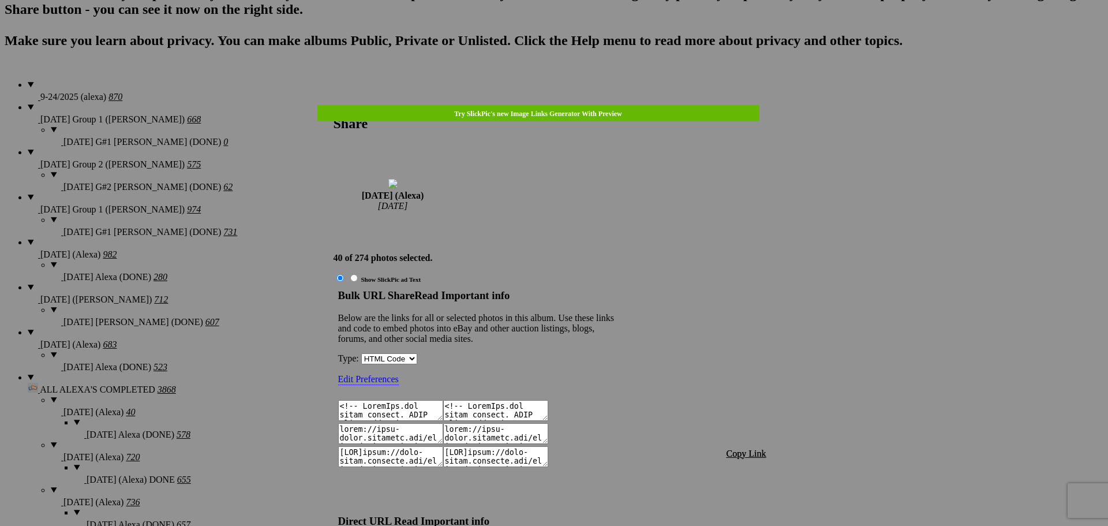
click at [737, 448] on span "Copy Link" at bounding box center [747, 453] width 40 height 10
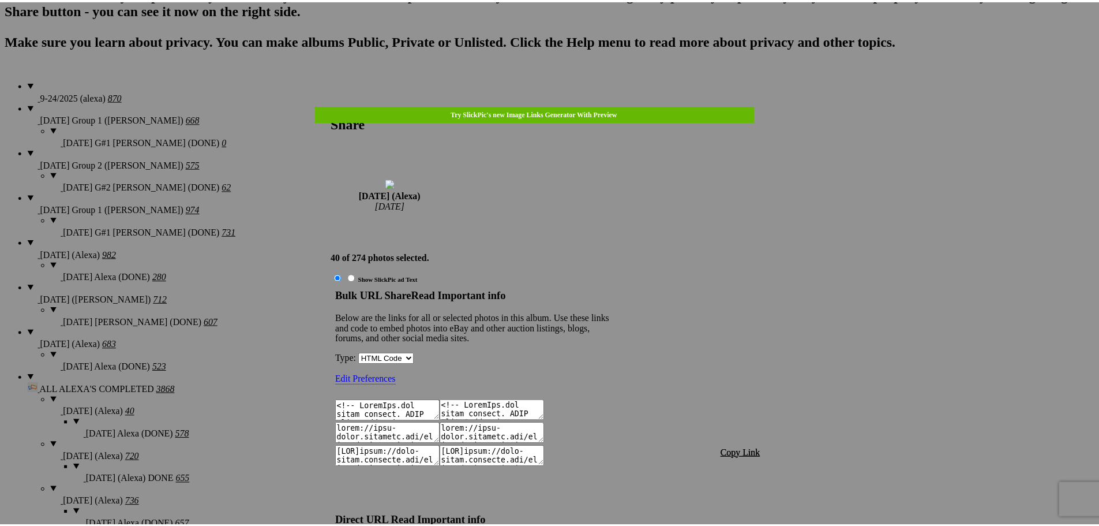
scroll to position [1477, 0]
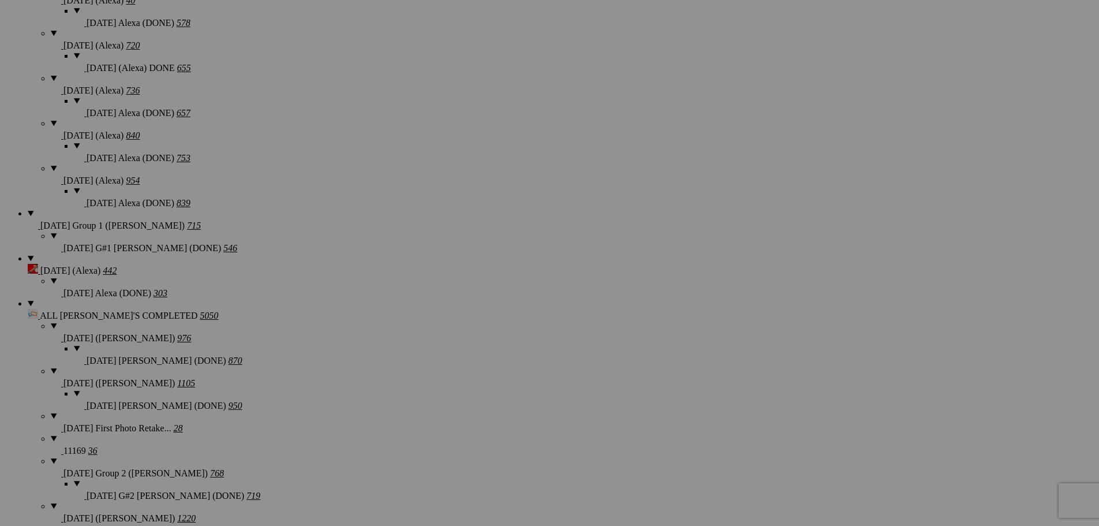
scroll to position [1270, 0]
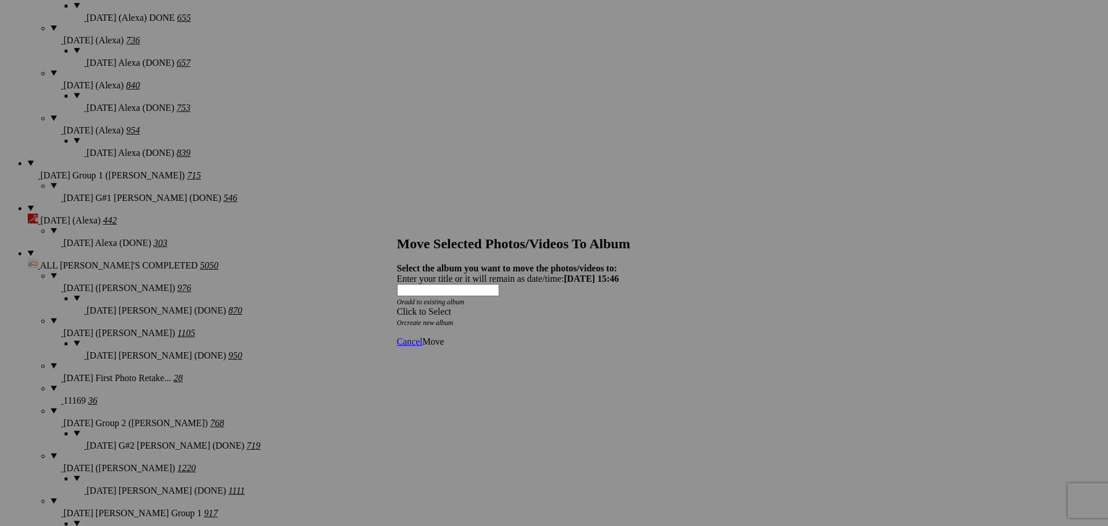
click at [486, 306] on div "Click to Select" at bounding box center [550, 311] width 306 height 10
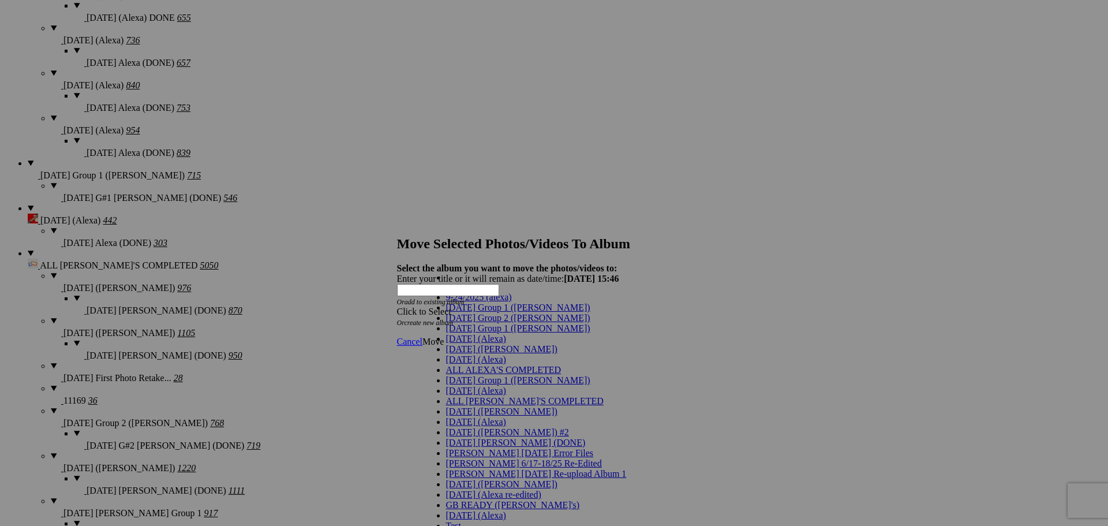
click at [458, 364] on span "[DATE] (Alexa)" at bounding box center [476, 359] width 60 height 10
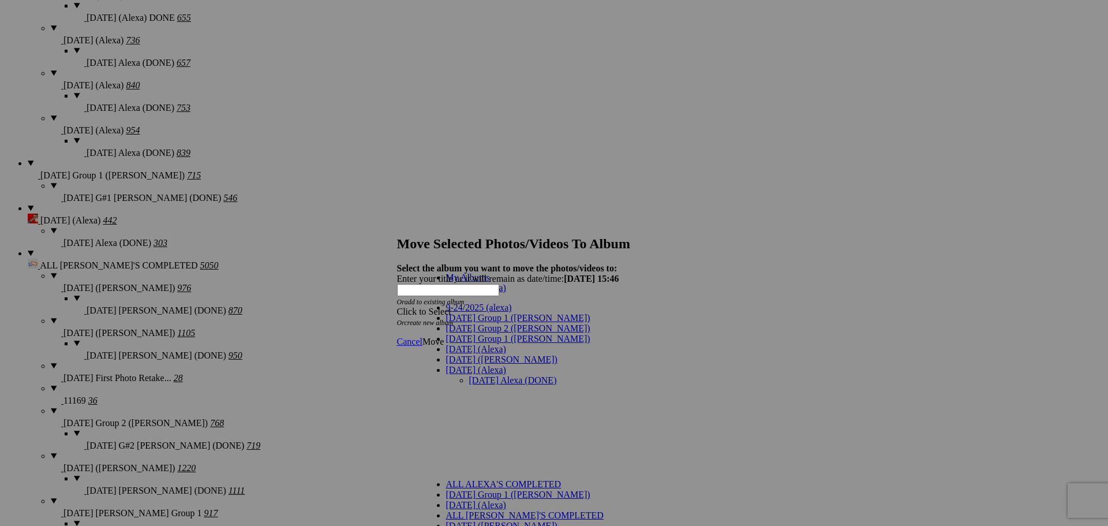
click at [470, 375] on link "[DATE] Alexa (DONE)" at bounding box center [513, 380] width 88 height 10
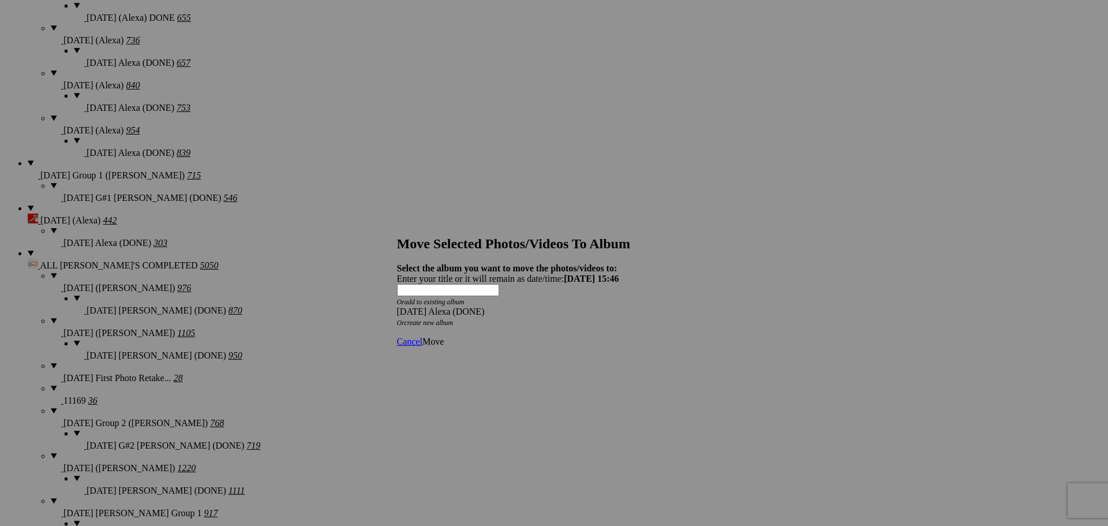
click at [444, 336] on span "Move" at bounding box center [432, 341] width 21 height 10
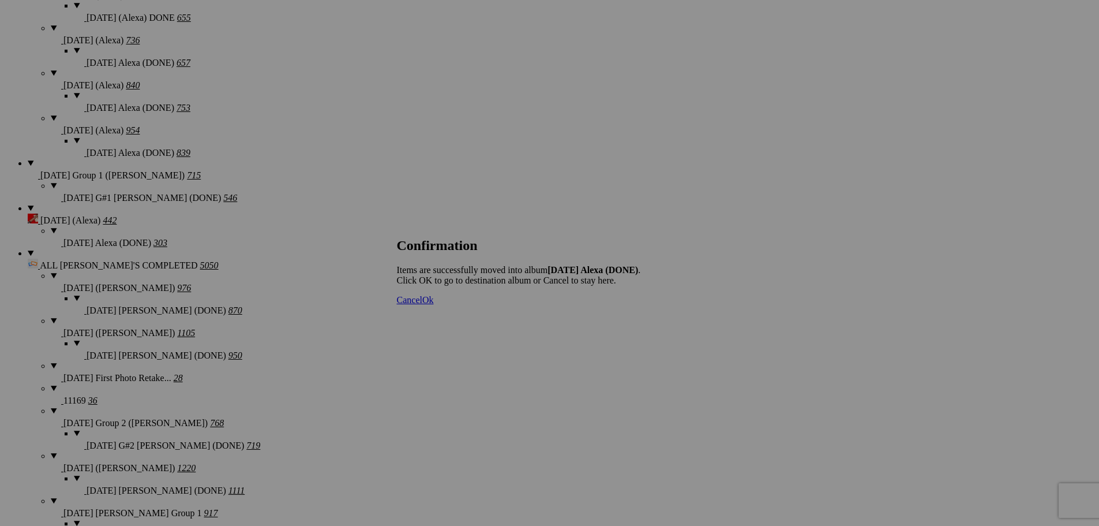
click at [422, 305] on span "Cancel" at bounding box center [409, 300] width 25 height 10
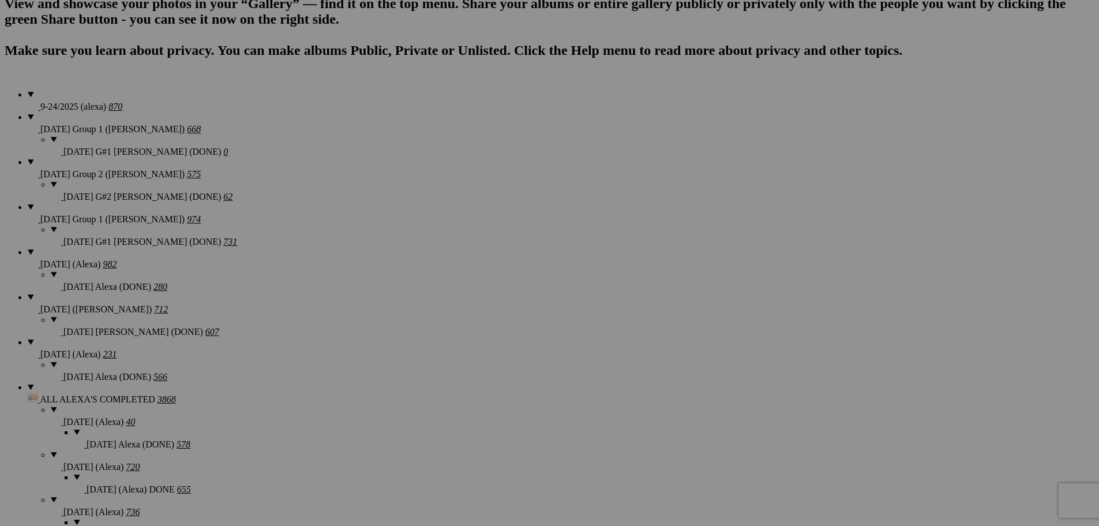
scroll to position [808, 0]
